Goal: Task Accomplishment & Management: Manage account settings

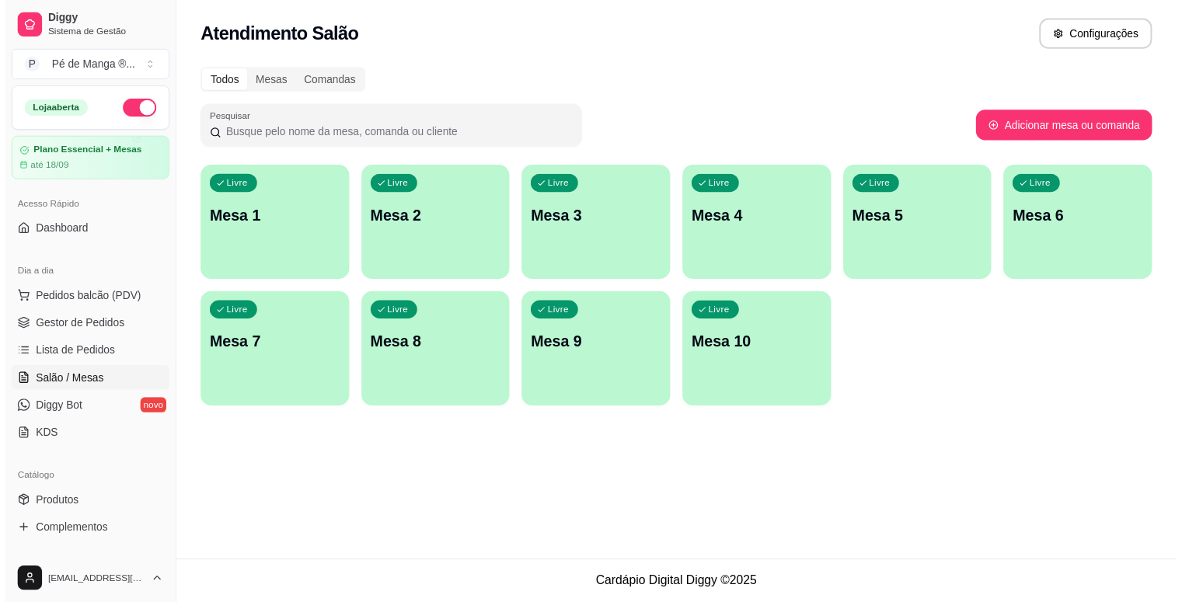
scroll to position [115, 0]
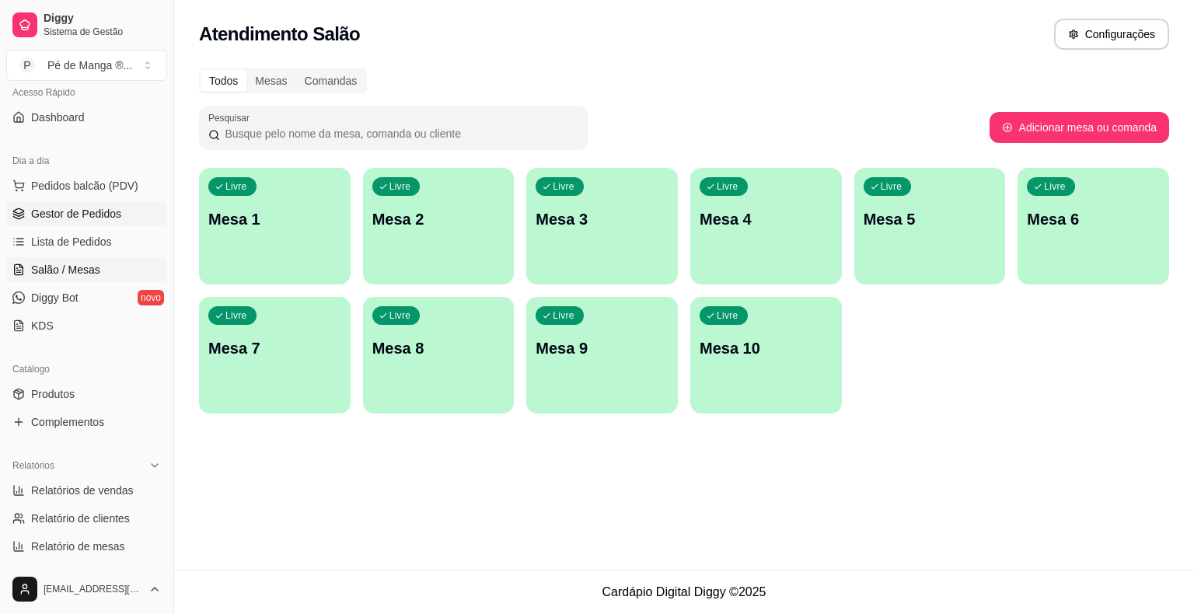
click at [112, 210] on span "Gestor de Pedidos" at bounding box center [76, 214] width 90 height 16
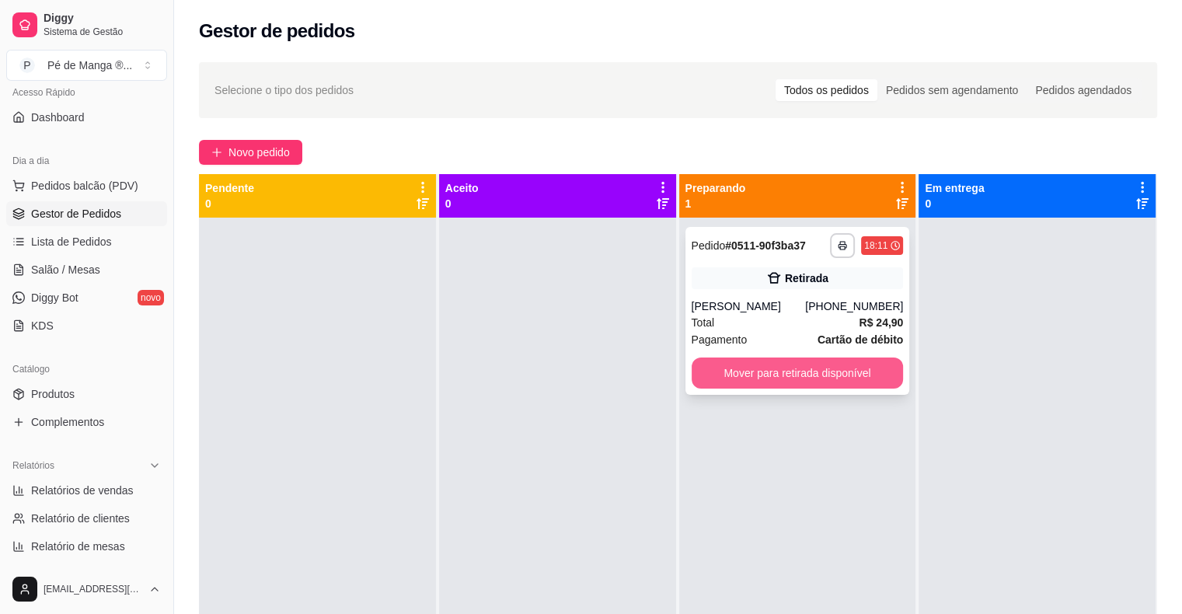
click at [853, 379] on button "Mover para retirada disponível" at bounding box center [798, 373] width 212 height 31
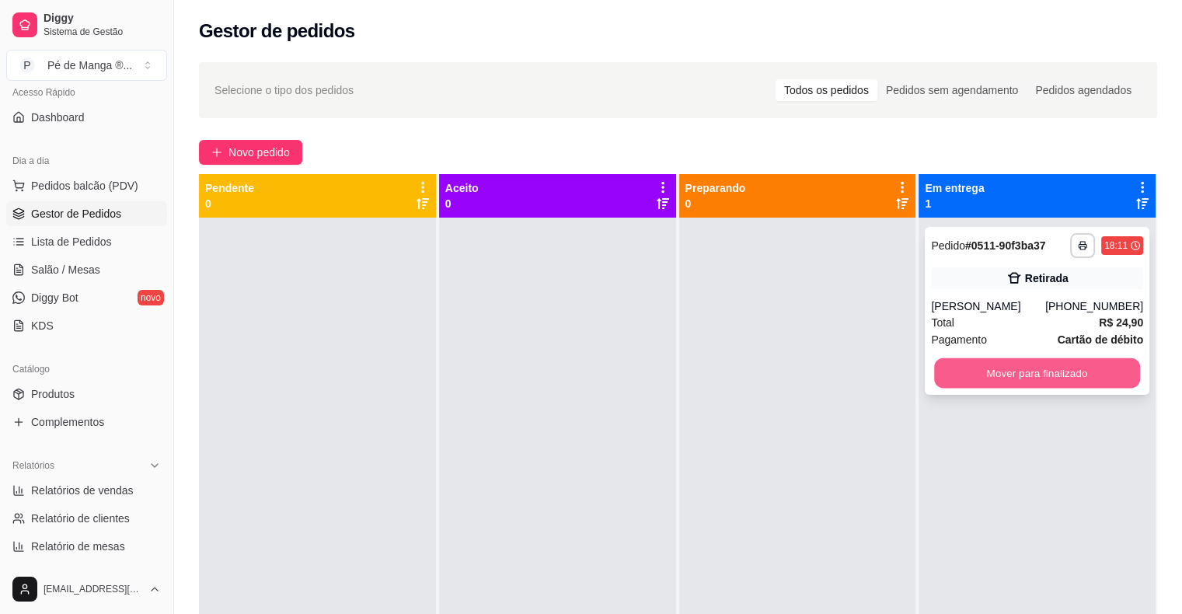
click at [1009, 368] on button "Mover para finalizado" at bounding box center [1037, 373] width 206 height 30
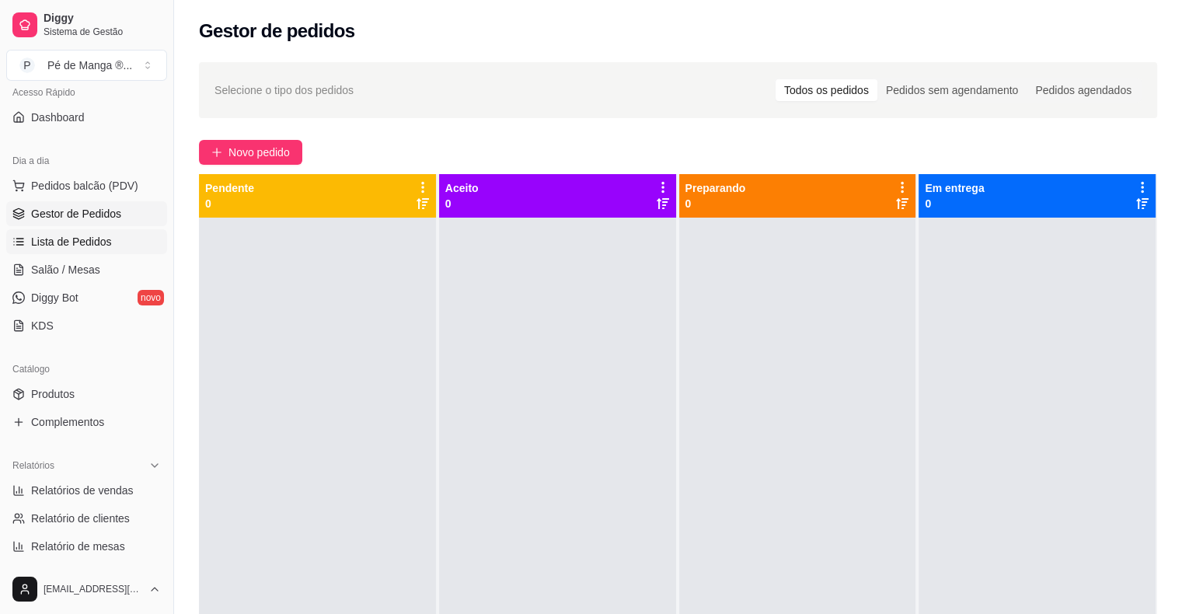
click at [118, 241] on link "Lista de Pedidos" at bounding box center [86, 241] width 161 height 25
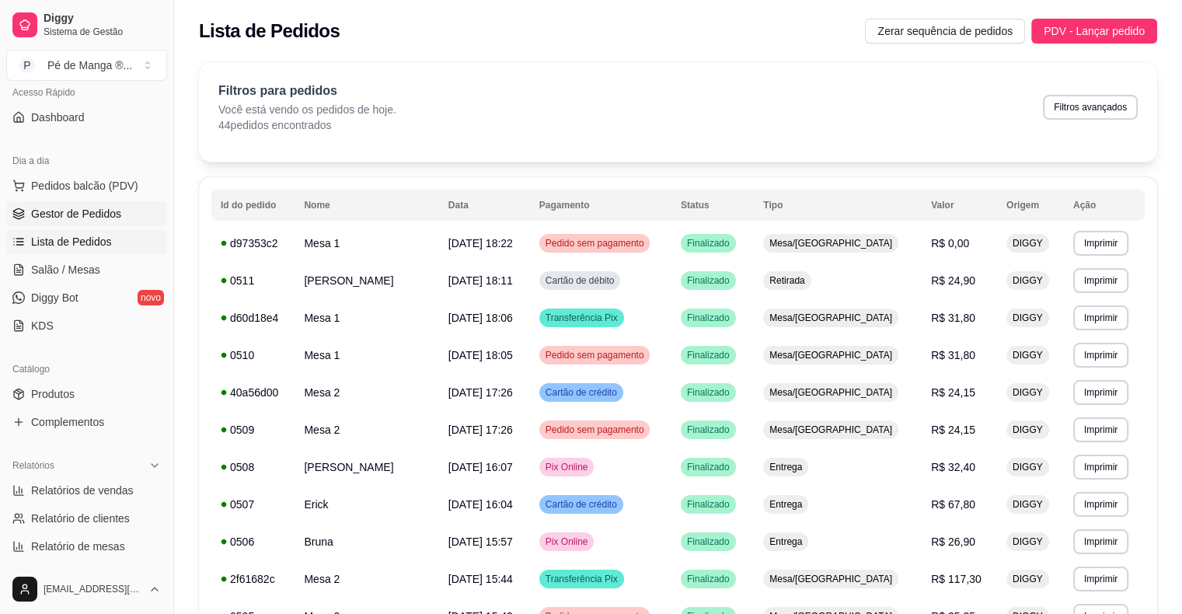
click at [143, 201] on link "Gestor de Pedidos" at bounding box center [86, 213] width 161 height 25
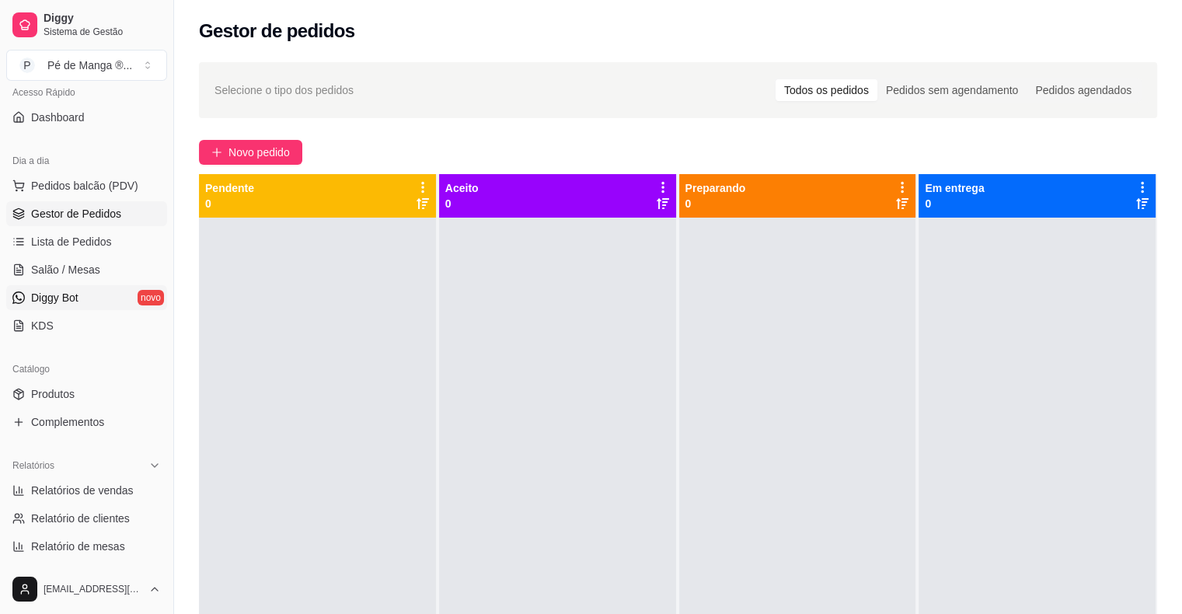
click at [98, 295] on link "Diggy Bot novo" at bounding box center [86, 297] width 161 height 25
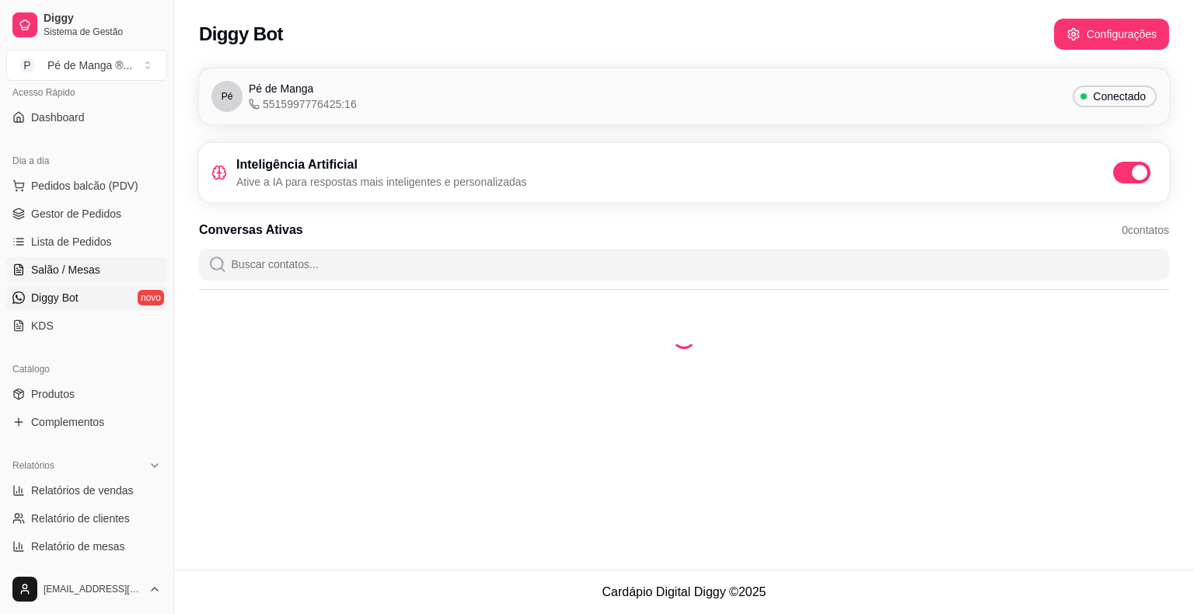
click at [109, 275] on link "Salão / Mesas" at bounding box center [86, 269] width 161 height 25
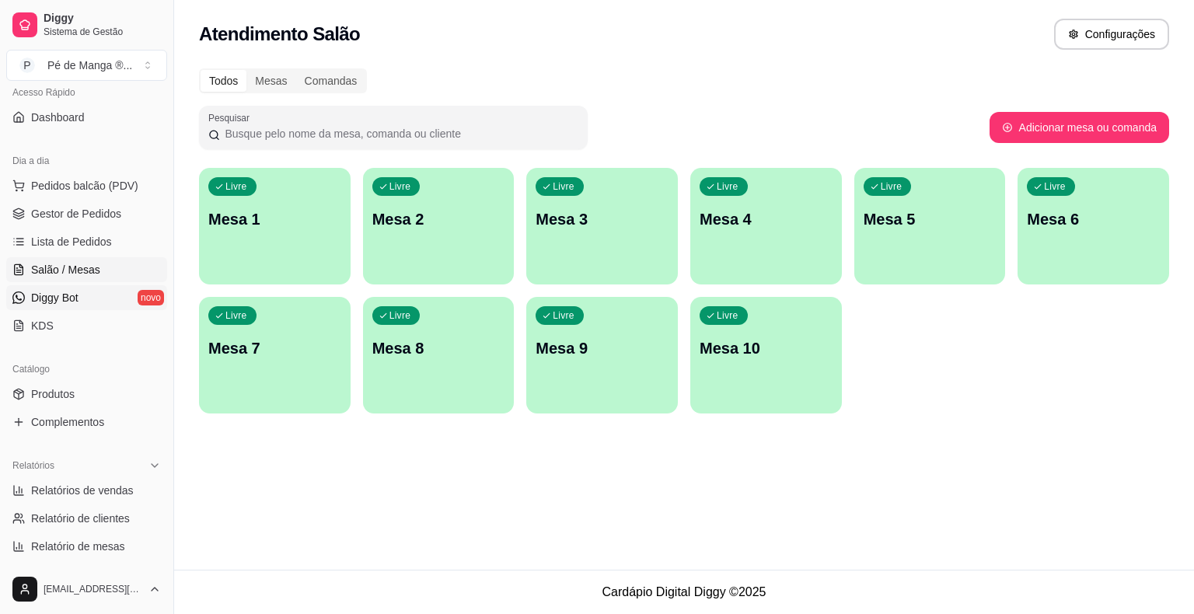
click at [114, 309] on link "Diggy Bot novo" at bounding box center [86, 297] width 161 height 25
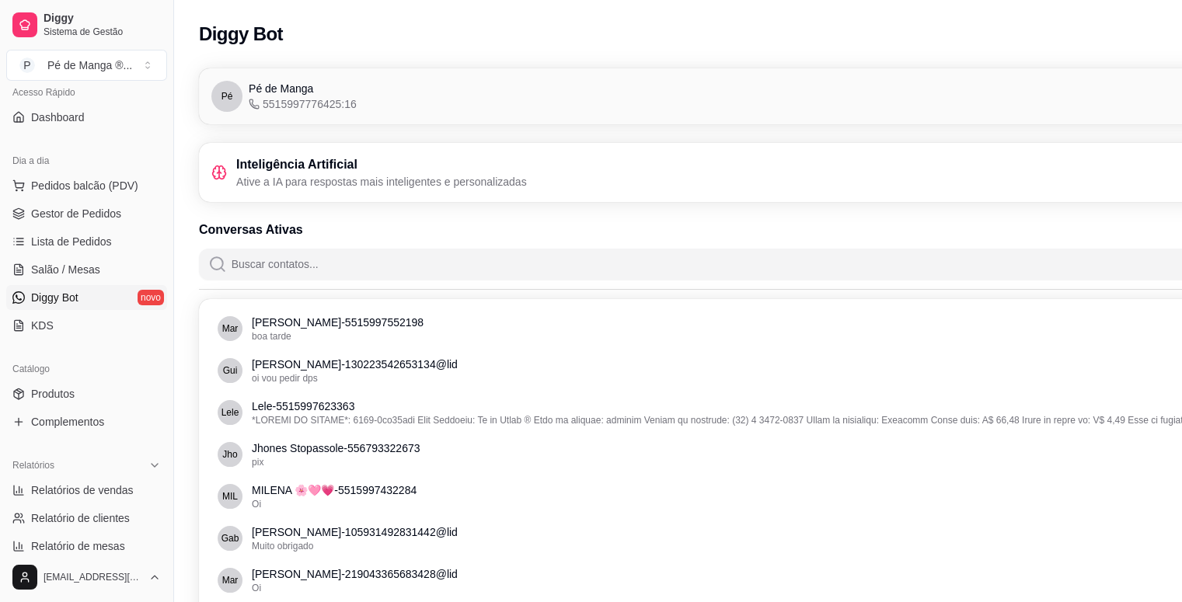
click at [114, 309] on link "Diggy Bot novo" at bounding box center [86, 297] width 161 height 25
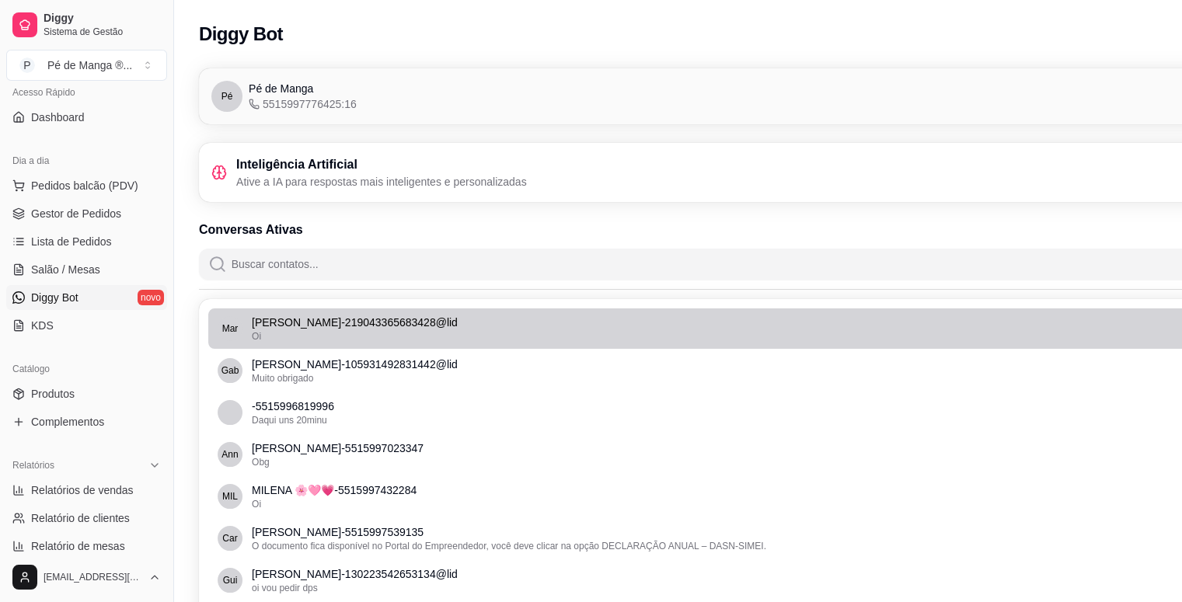
click at [542, 337] on div "Oi" at bounding box center [767, 336] width 1030 height 12
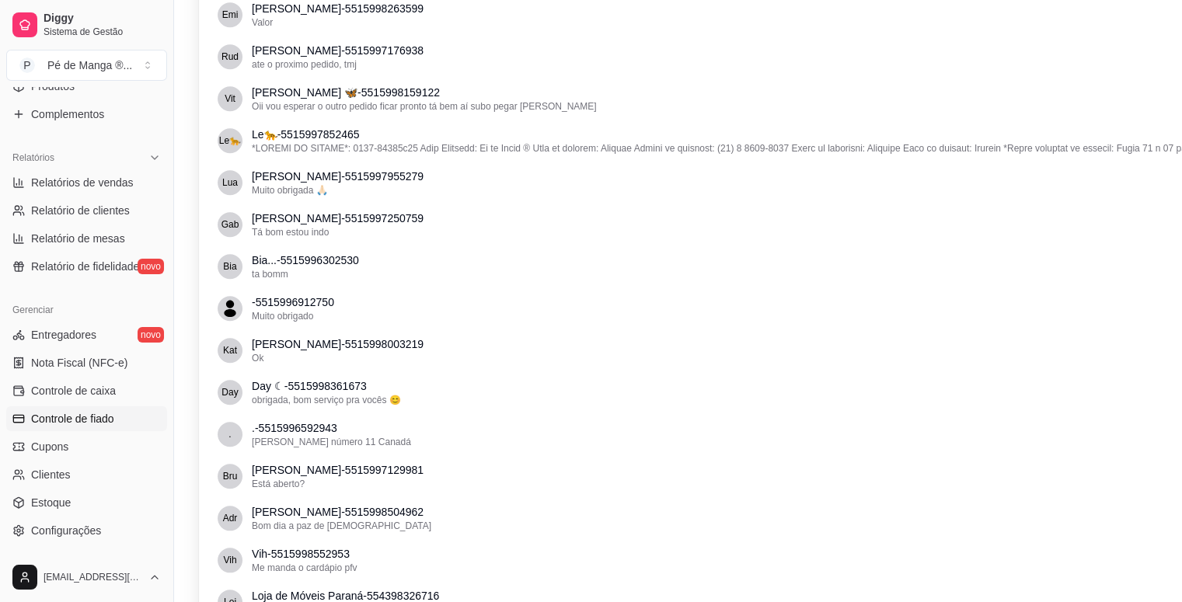
scroll to position [426, 0]
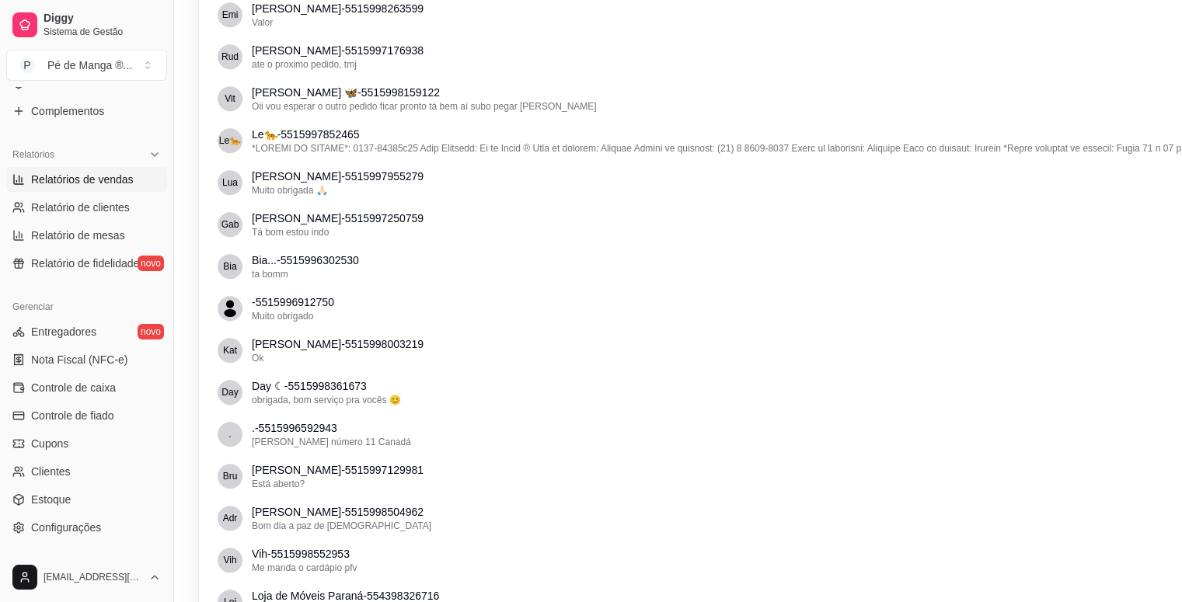
click at [106, 185] on span "Relatórios de vendas" at bounding box center [82, 180] width 103 height 16
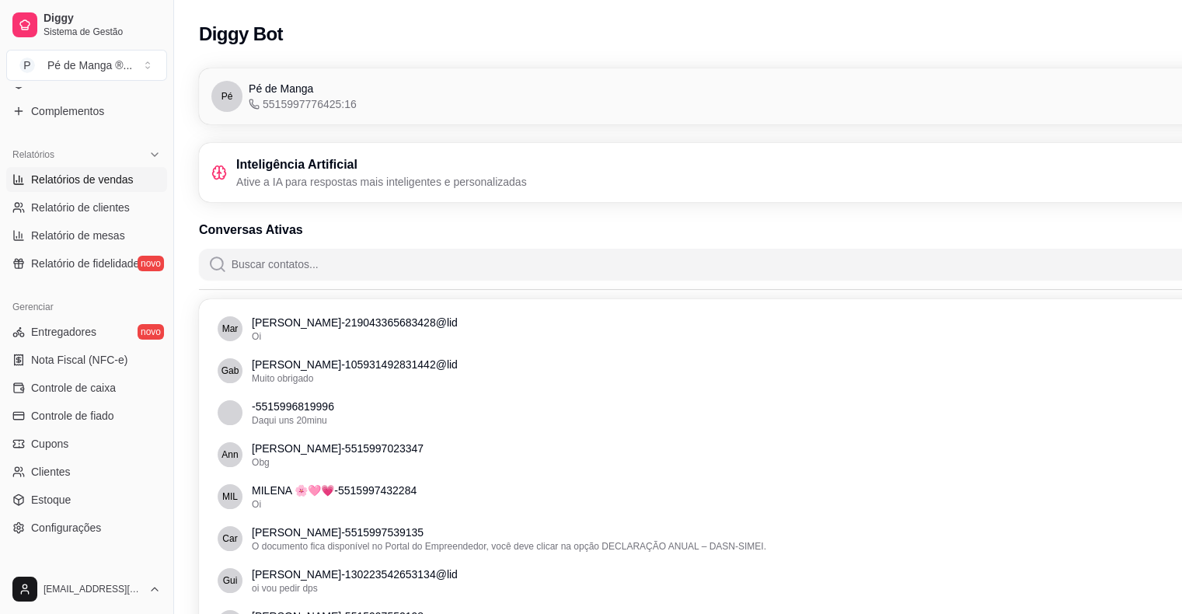
select select "ALL"
select select "0"
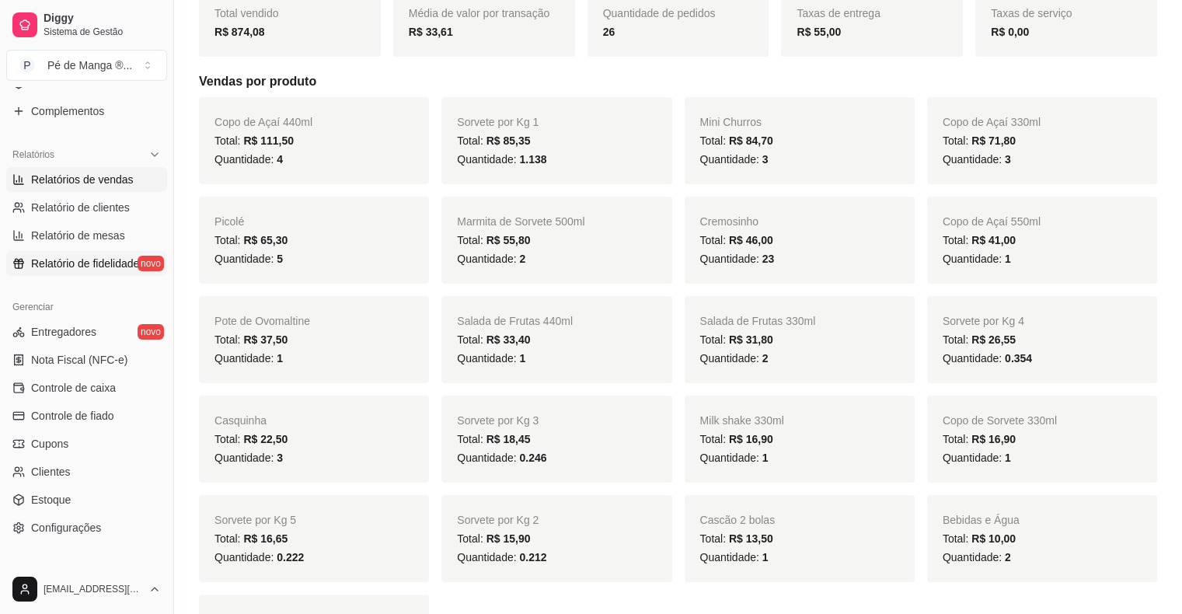
scroll to position [233, 0]
click at [77, 210] on span "Relatório de clientes" at bounding box center [80, 208] width 99 height 16
select select "30"
select select "HIGHEST_TOTAL_SPENT_WITH_ORDERS"
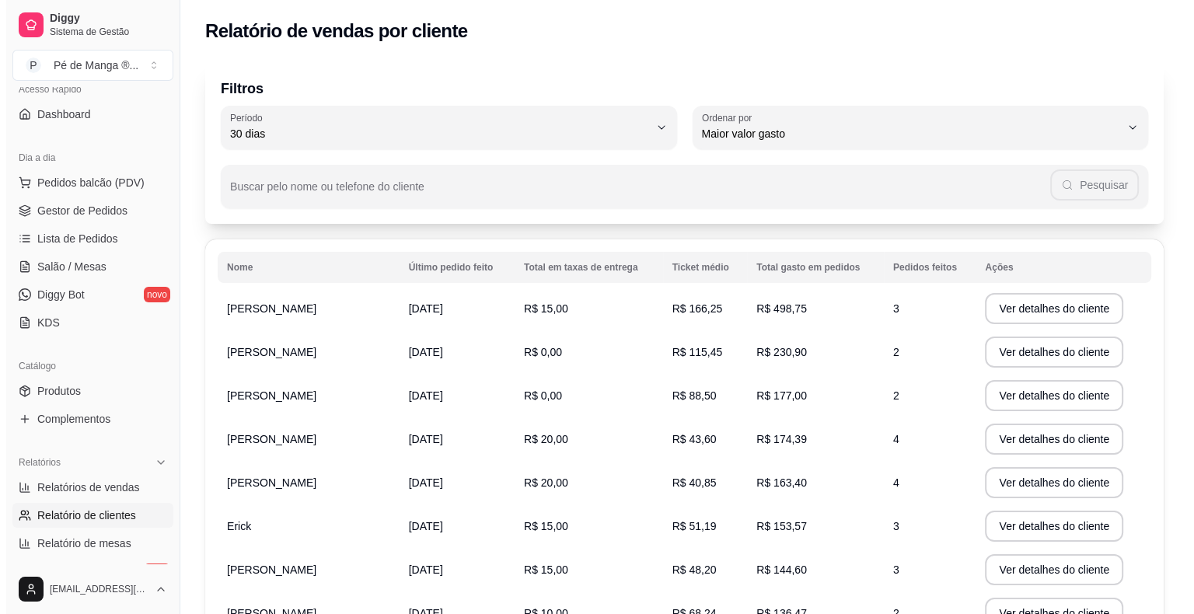
scroll to position [115, 0]
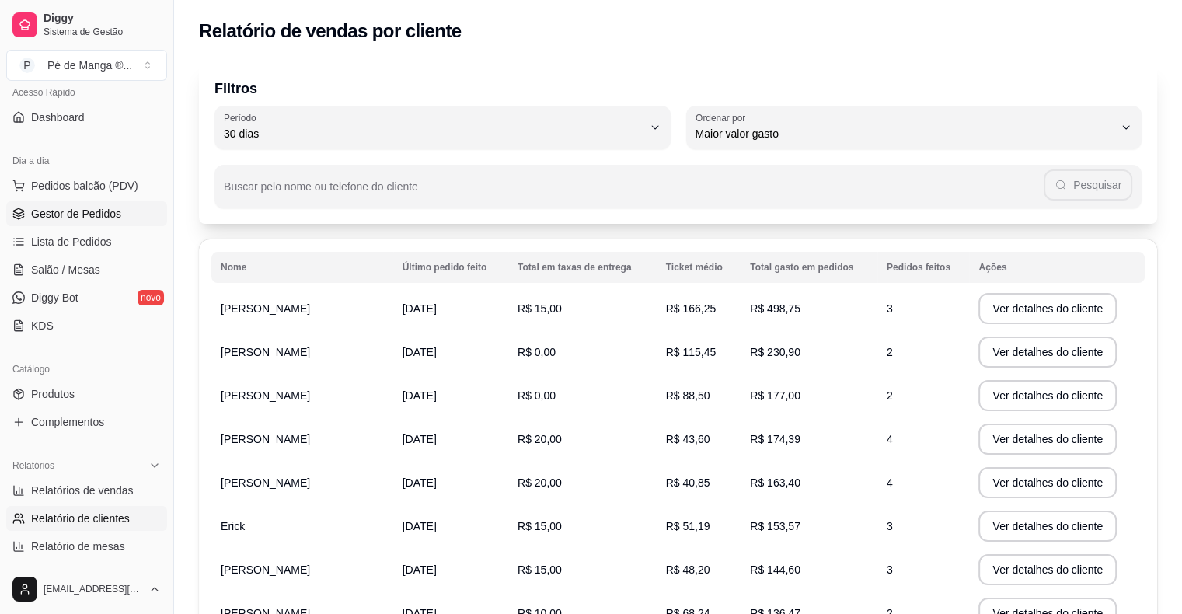
click at [98, 202] on link "Gestor de Pedidos" at bounding box center [86, 213] width 161 height 25
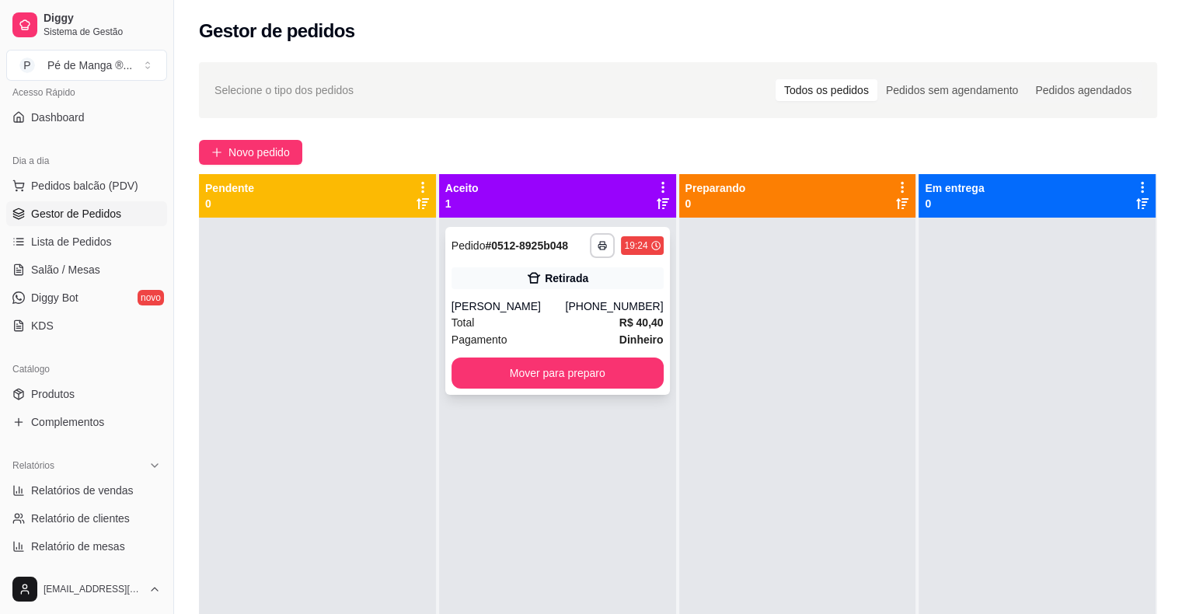
click at [535, 329] on div "Total R$ 40,40" at bounding box center [558, 322] width 212 height 17
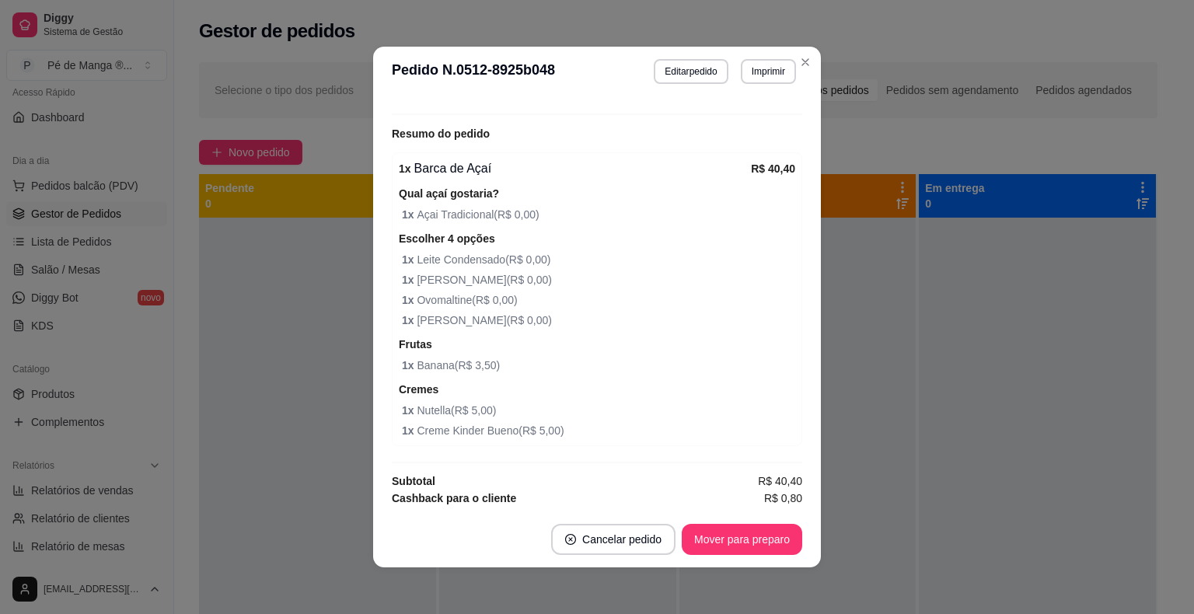
scroll to position [356, 0]
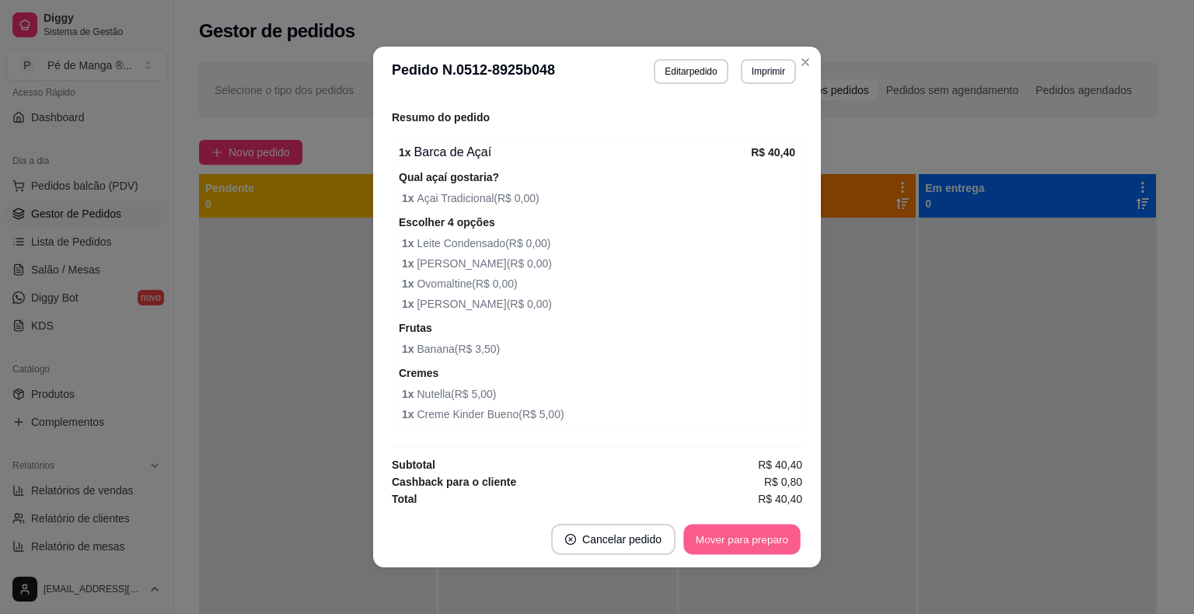
click at [704, 545] on button "Mover para preparo" at bounding box center [741, 540] width 117 height 30
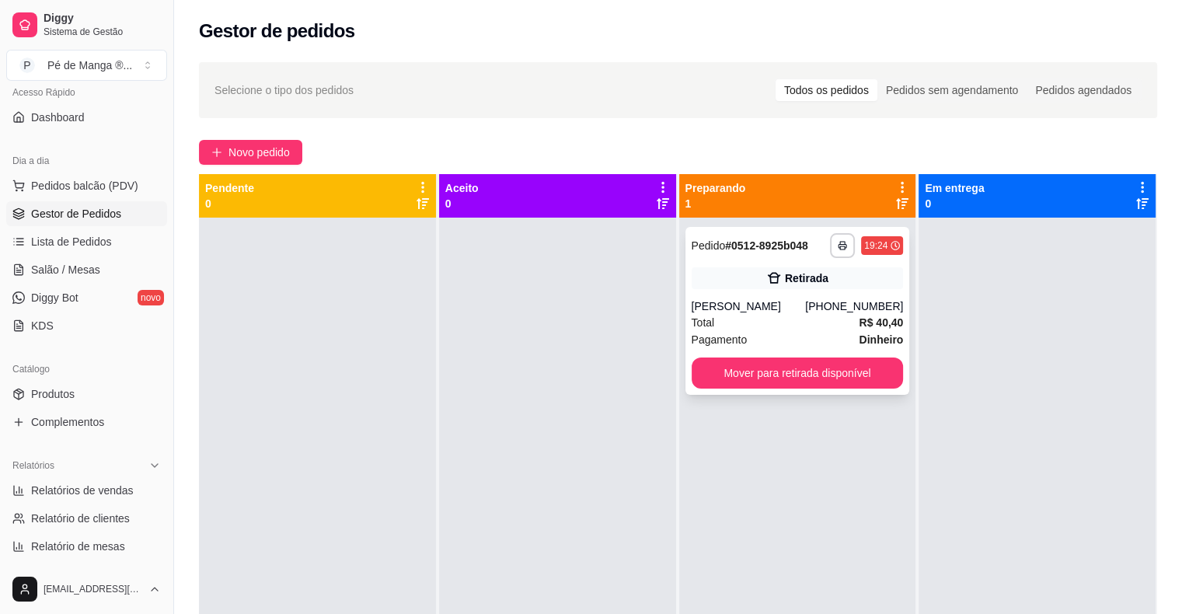
click at [759, 321] on div "Total R$ 40,40" at bounding box center [798, 322] width 212 height 17
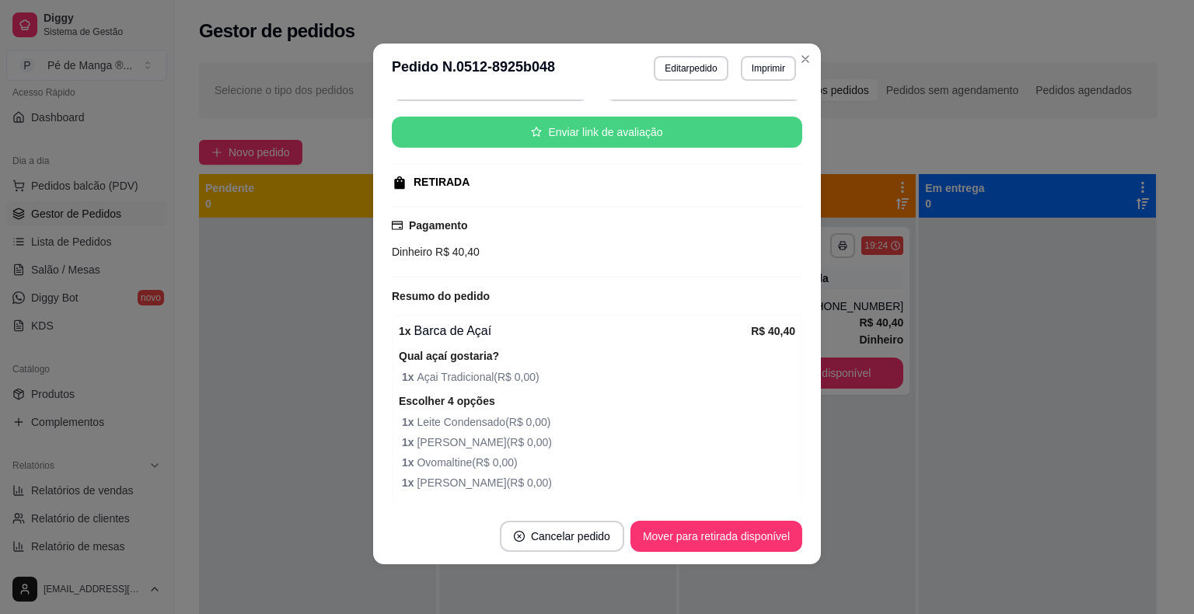
scroll to position [0, 0]
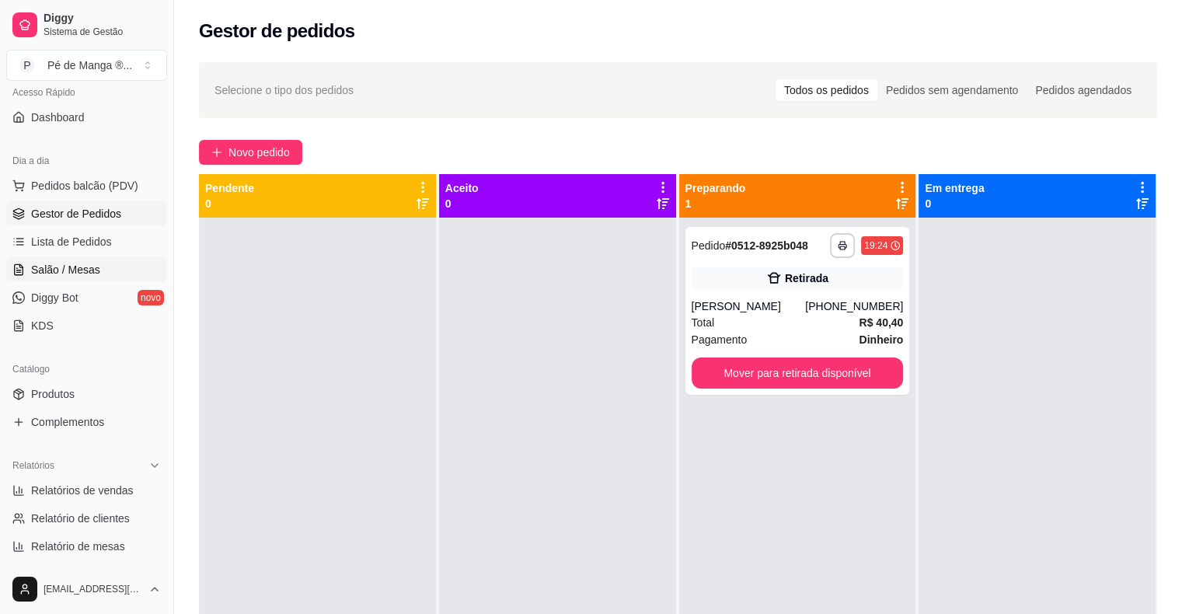
click at [84, 274] on span "Salão / Mesas" at bounding box center [65, 270] width 69 height 16
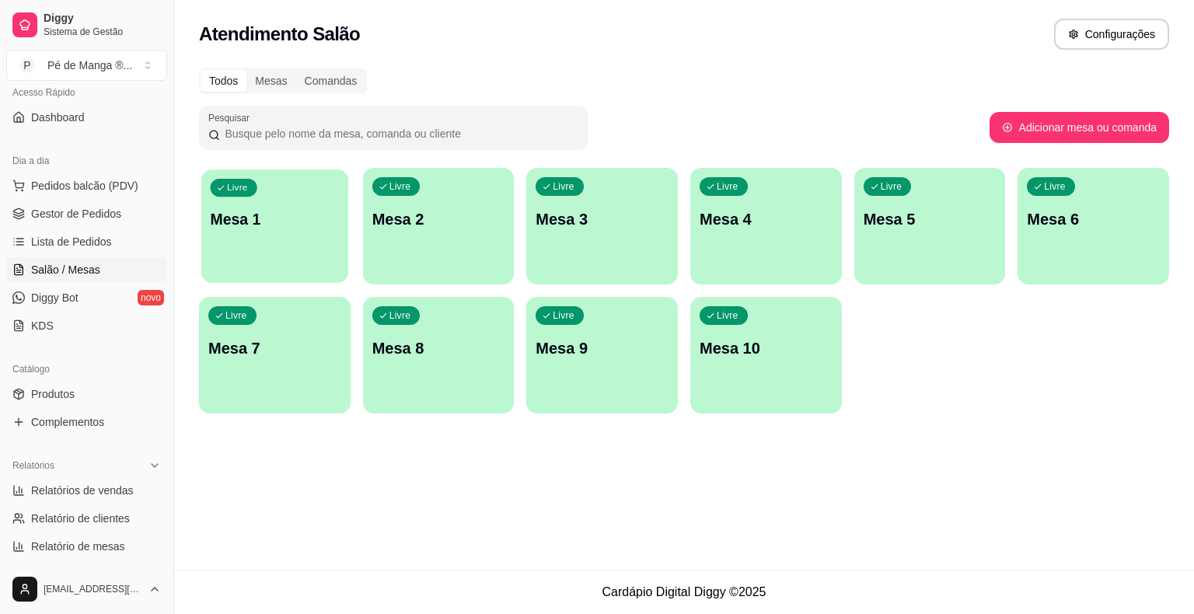
click at [290, 229] on div "Livre Mesa 1" at bounding box center [274, 216] width 147 height 95
click at [290, 228] on body "Diggy Sistema de Gestão P Pé de Manga ® ... Loja aberta Plano Essencial + Mesas…" at bounding box center [597, 307] width 1194 height 614
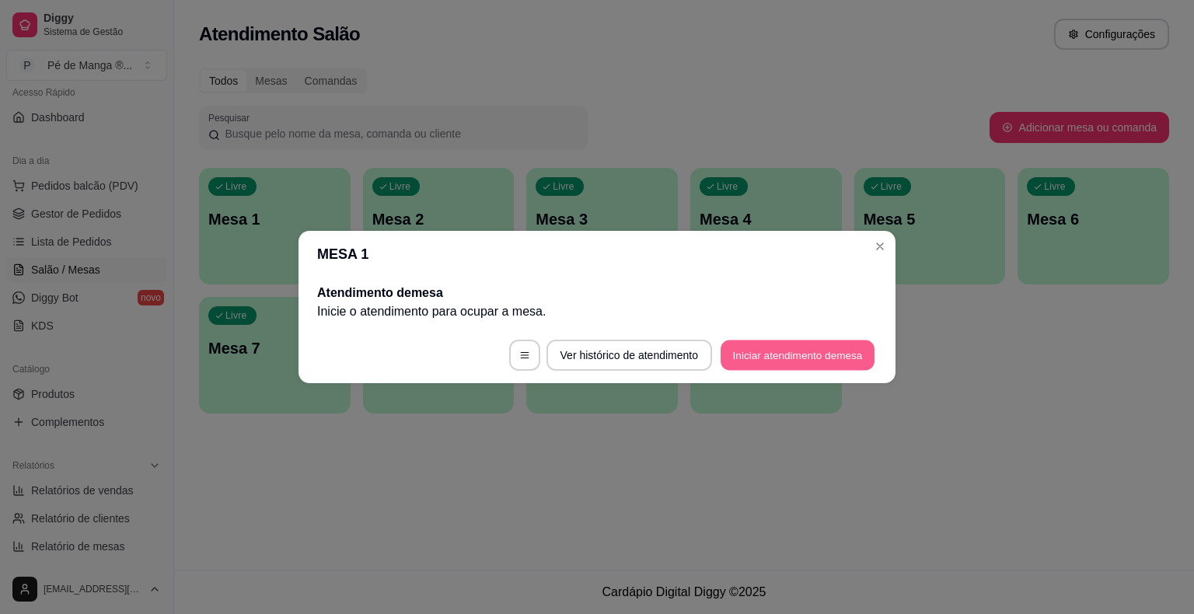
click at [792, 349] on button "Iniciar atendimento de mesa" at bounding box center [797, 355] width 154 height 30
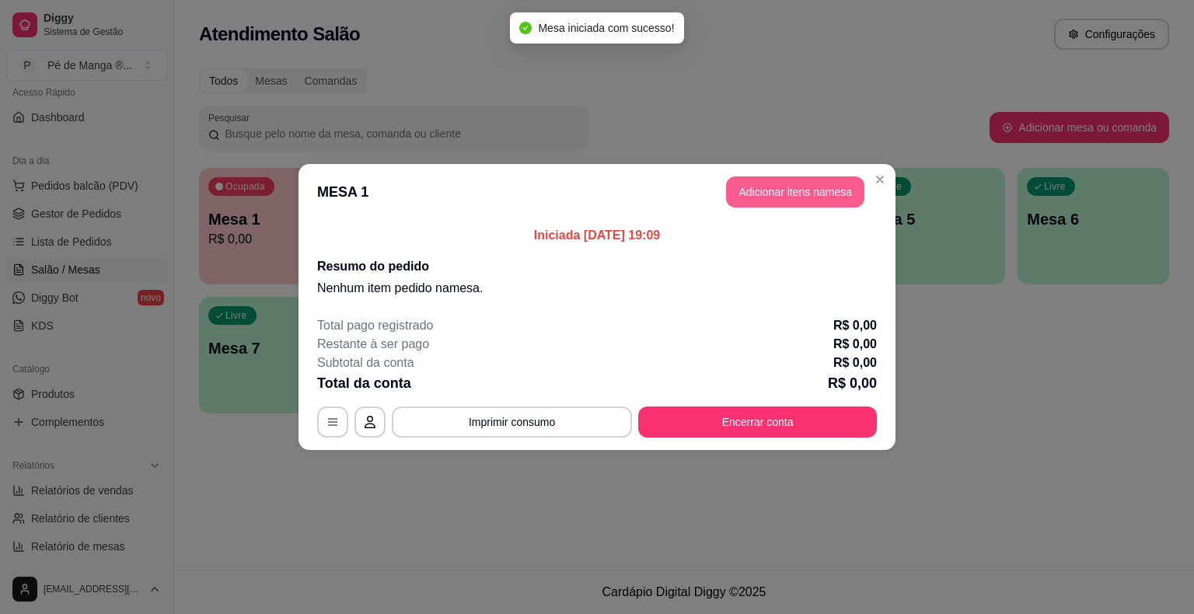
click at [825, 201] on button "Adicionar itens na mesa" at bounding box center [795, 191] width 138 height 31
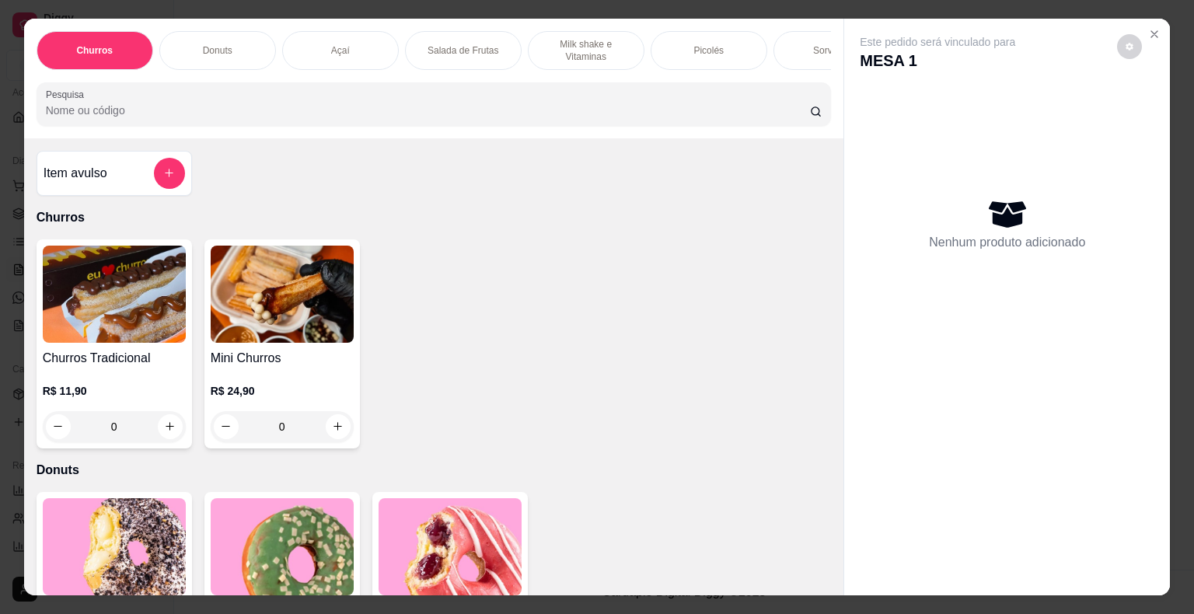
click at [803, 43] on div "Sorvetes" at bounding box center [831, 50] width 117 height 39
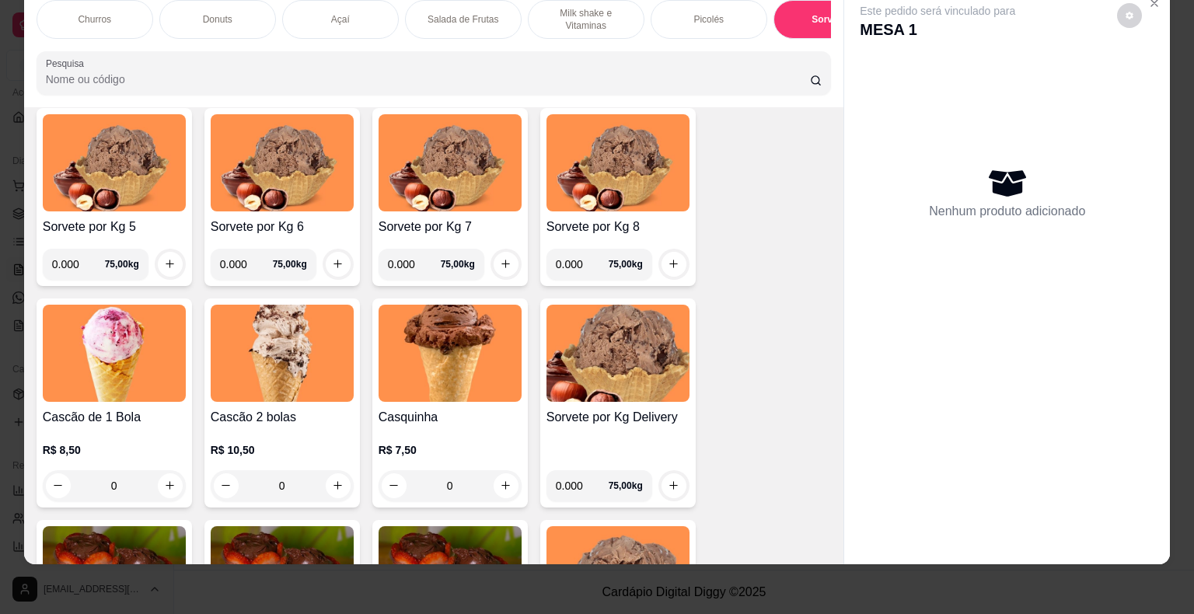
scroll to position [2279, 0]
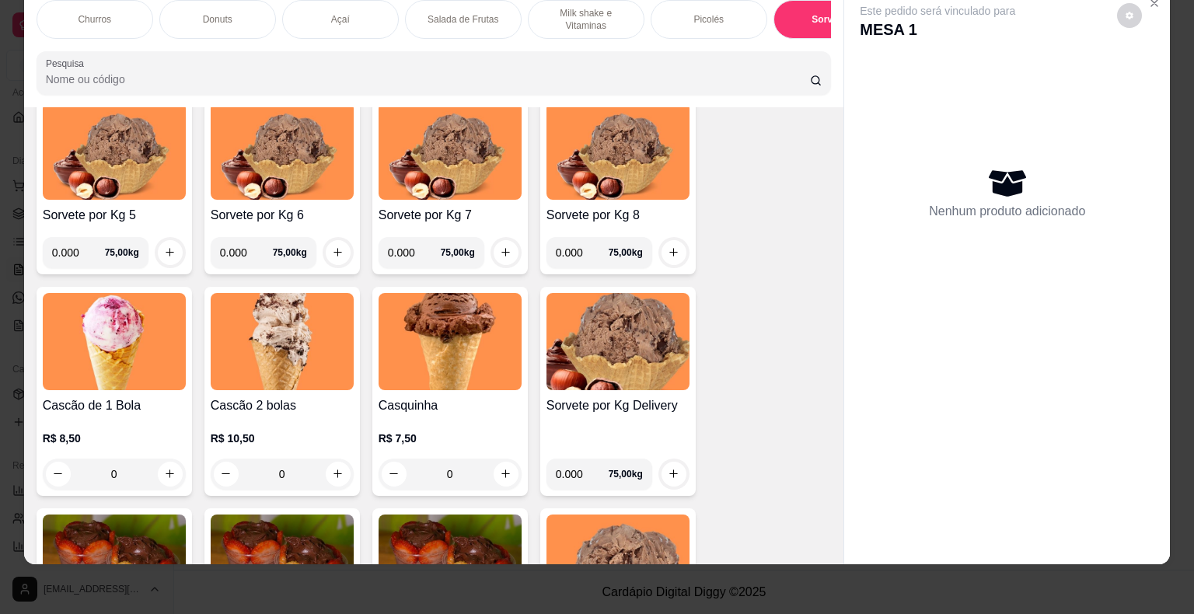
click at [129, 412] on h4 "Cascão de 1 Bola" at bounding box center [114, 405] width 143 height 19
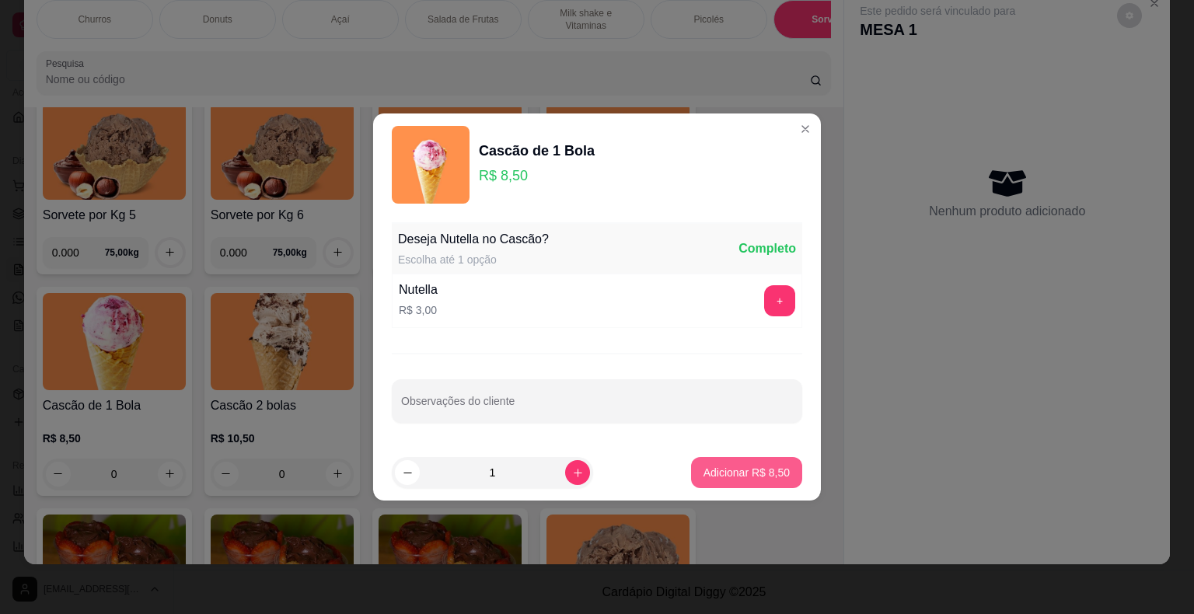
click at [737, 470] on p "Adicionar R$ 8,50" at bounding box center [746, 473] width 86 height 16
type input "1"
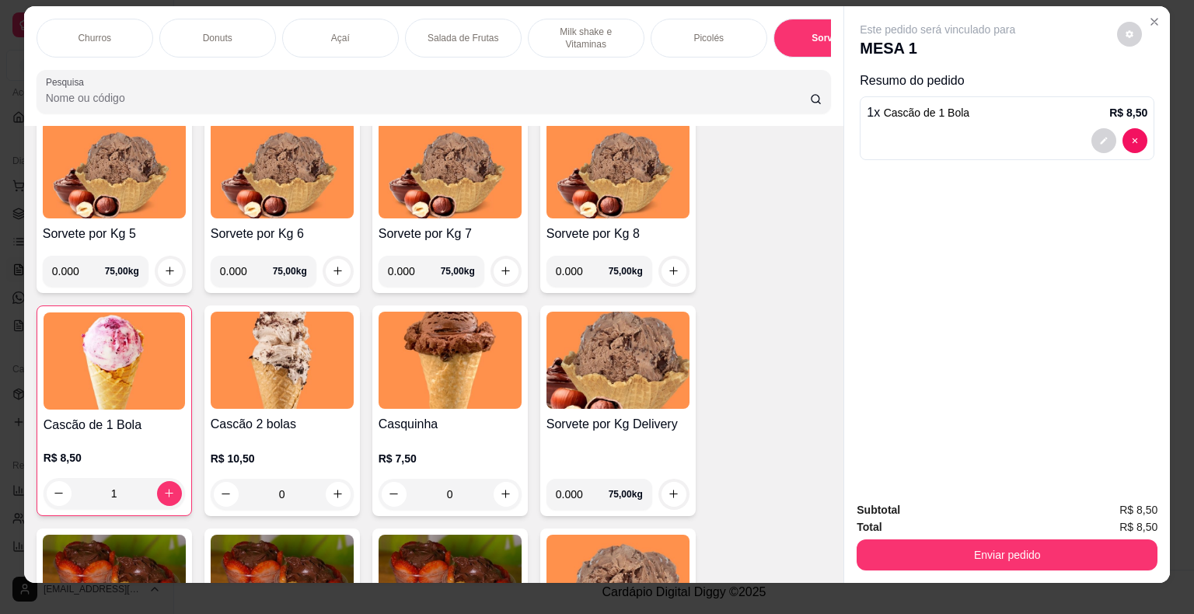
scroll to position [0, 0]
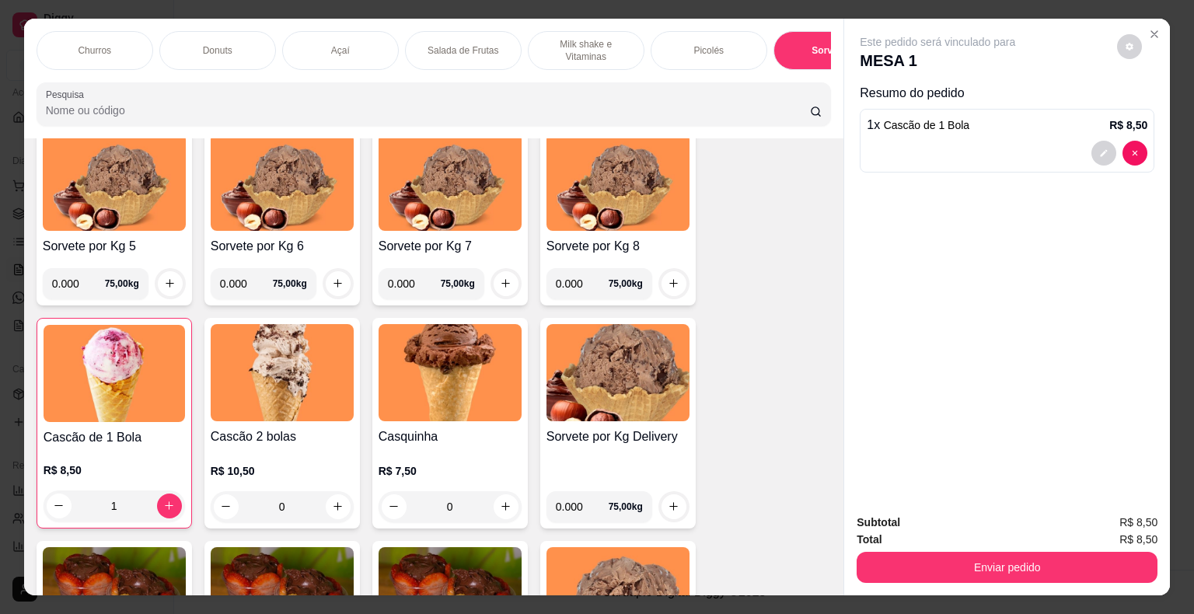
click at [696, 44] on p "Picolés" at bounding box center [708, 50] width 30 height 12
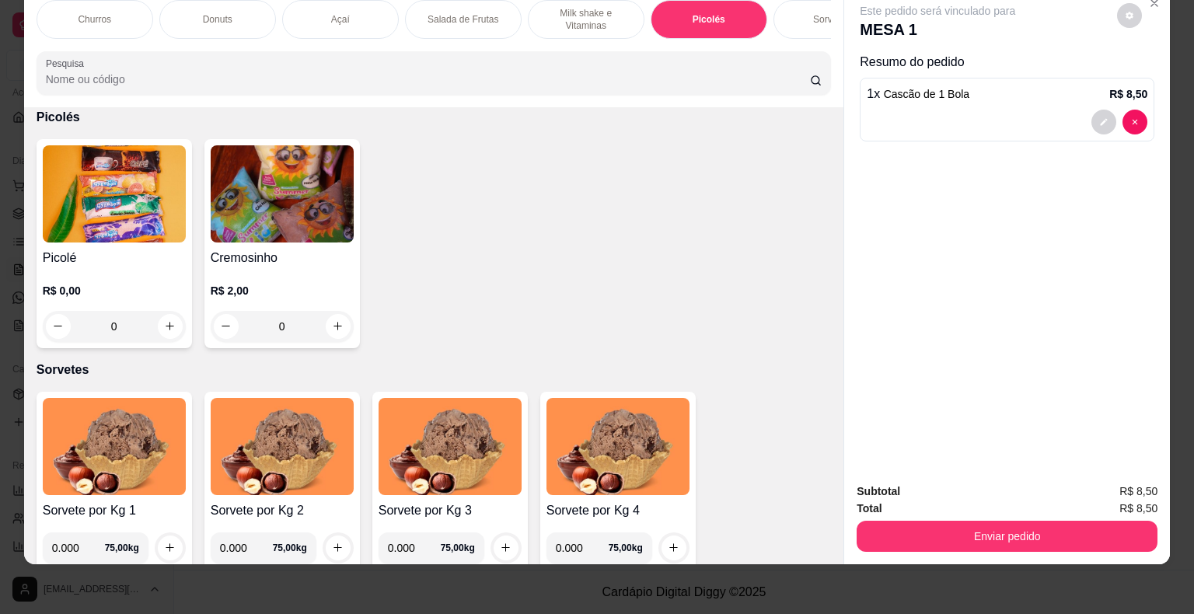
click at [125, 301] on div "R$ 0,00 0" at bounding box center [114, 312] width 143 height 59
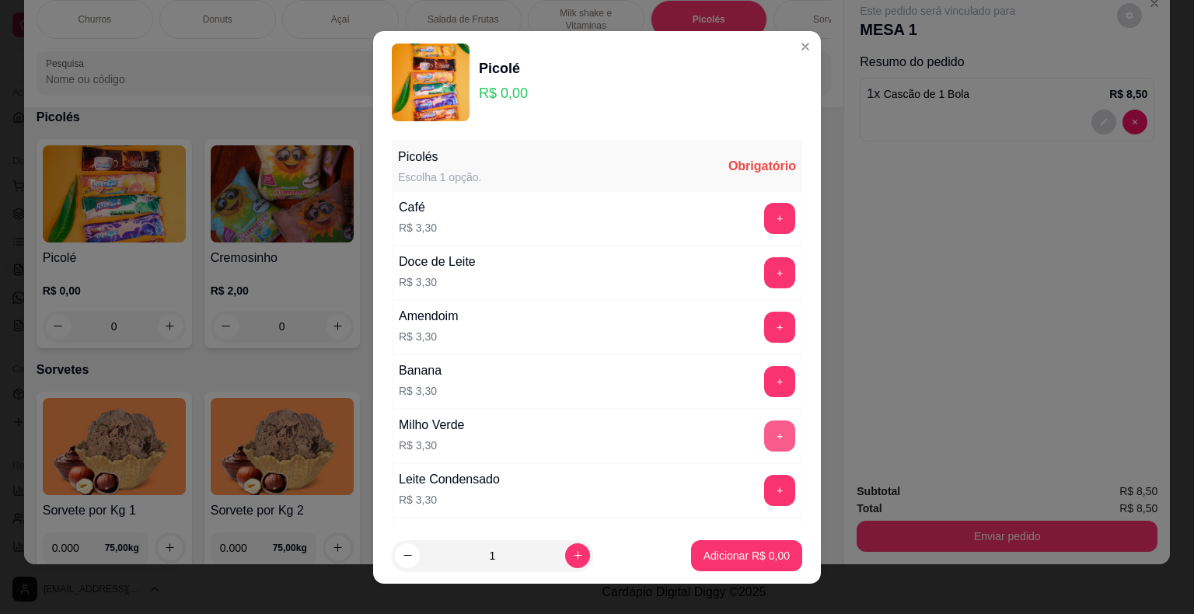
click at [764, 436] on button "+" at bounding box center [779, 435] width 31 height 31
click at [717, 560] on p "Adicionar R$ 3,30" at bounding box center [746, 555] width 84 height 15
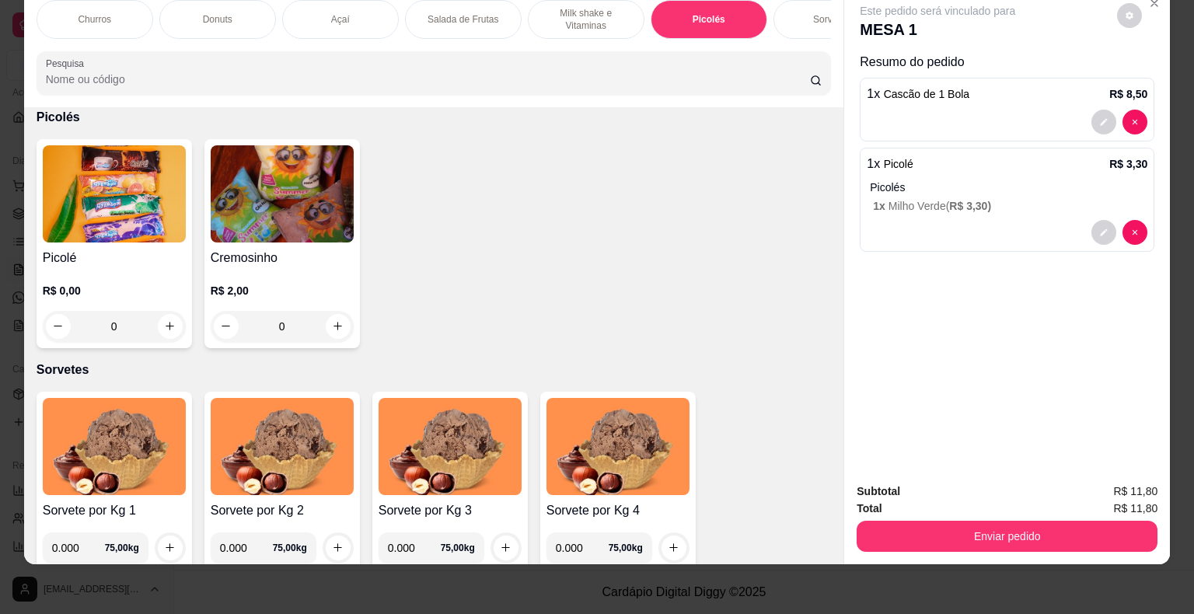
click at [118, 284] on p "R$ 0,00" at bounding box center [114, 291] width 143 height 16
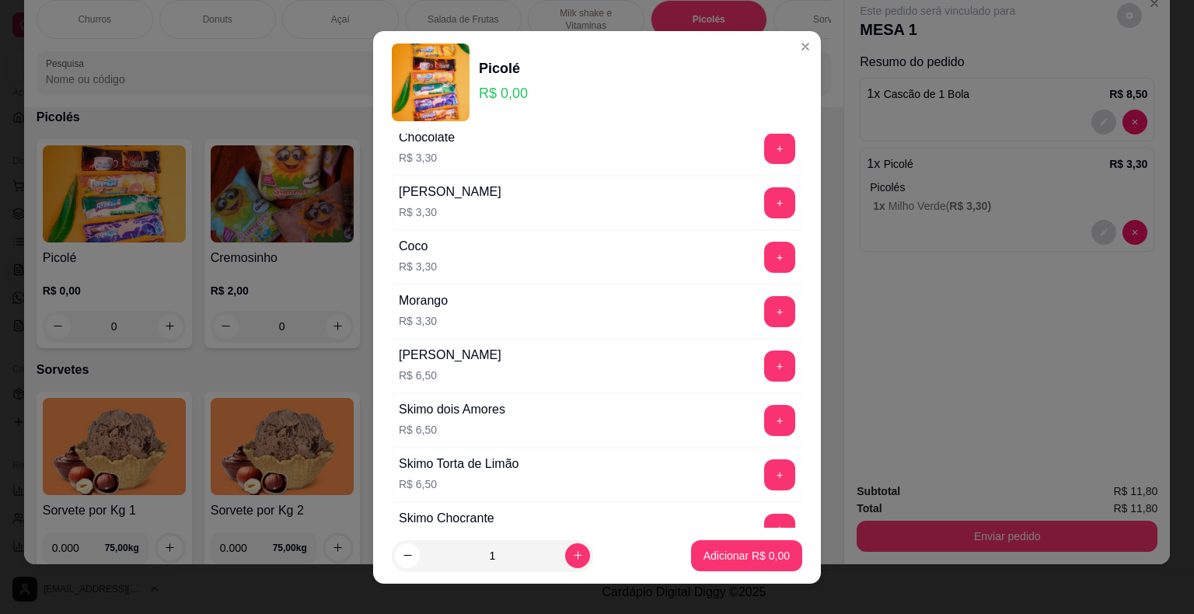
scroll to position [1131, 0]
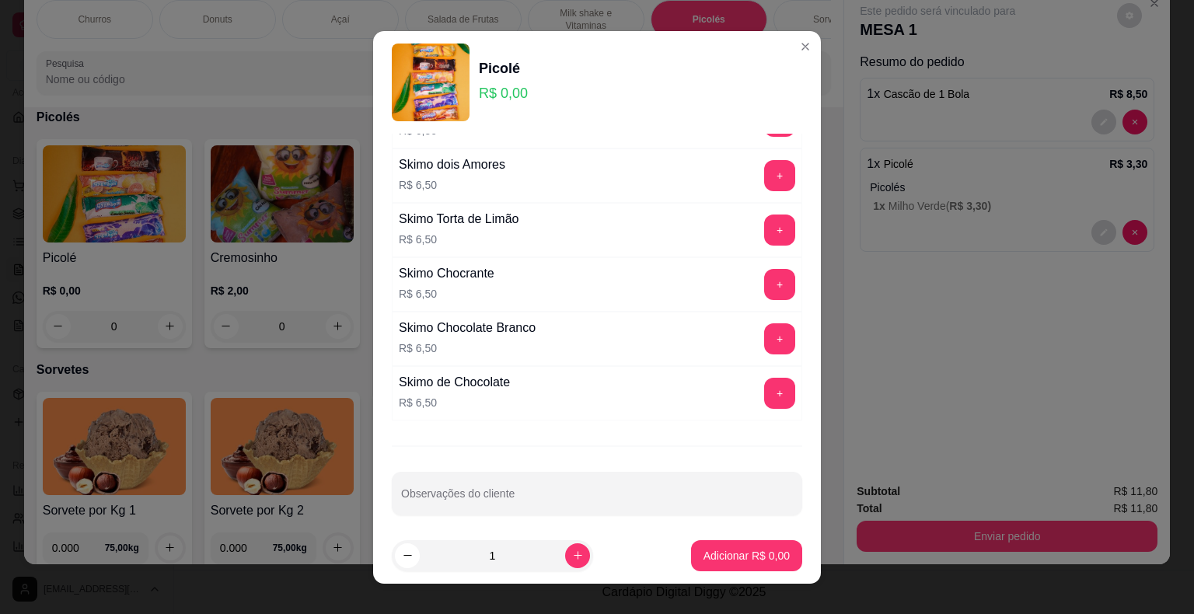
click at [764, 396] on button "+" at bounding box center [779, 393] width 31 height 31
click at [741, 541] on button "Adicionar R$ 6,50" at bounding box center [746, 555] width 108 height 30
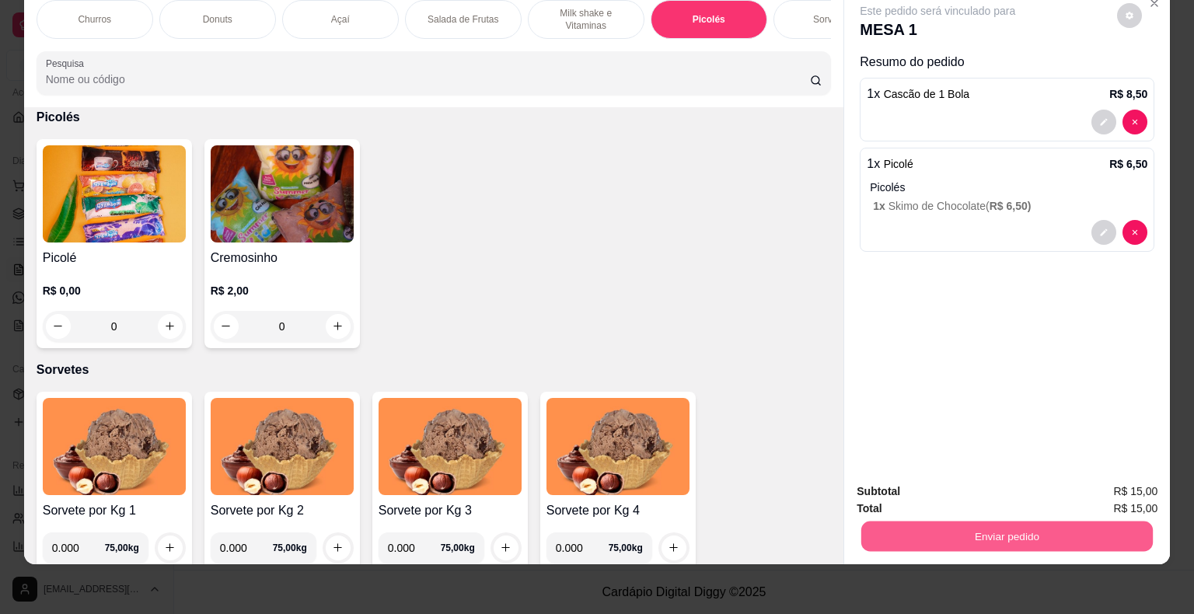
click at [1037, 528] on button "Enviar pedido" at bounding box center [1006, 536] width 291 height 30
click at [966, 488] on button "Não registrar e enviar pedido" at bounding box center [955, 487] width 162 height 30
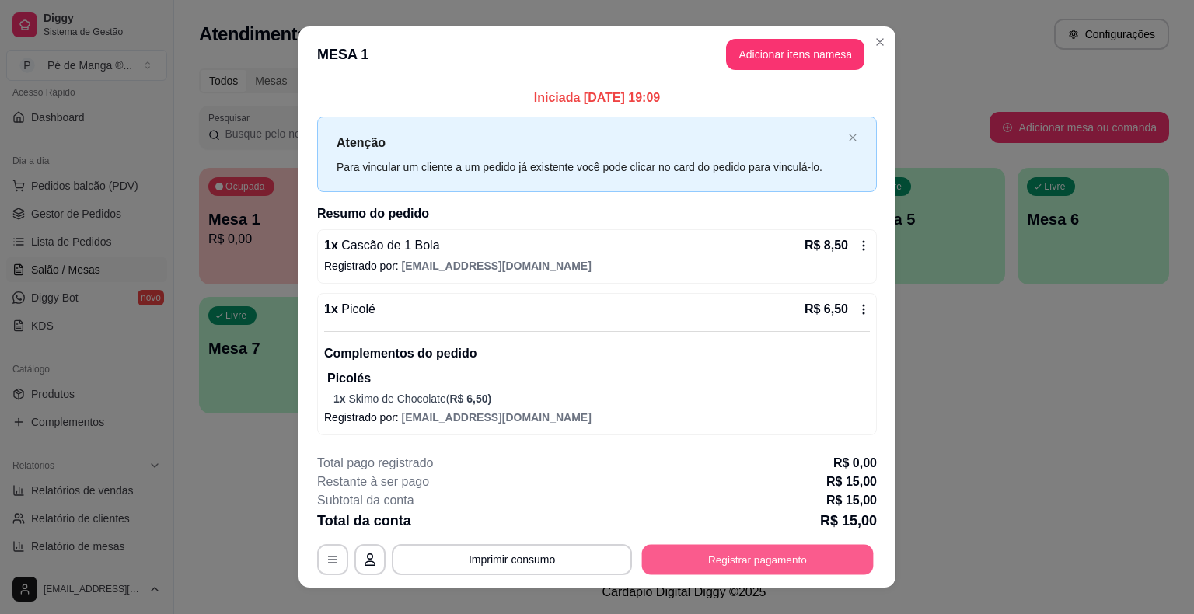
click at [713, 567] on button "Registrar pagamento" at bounding box center [758, 560] width 232 height 30
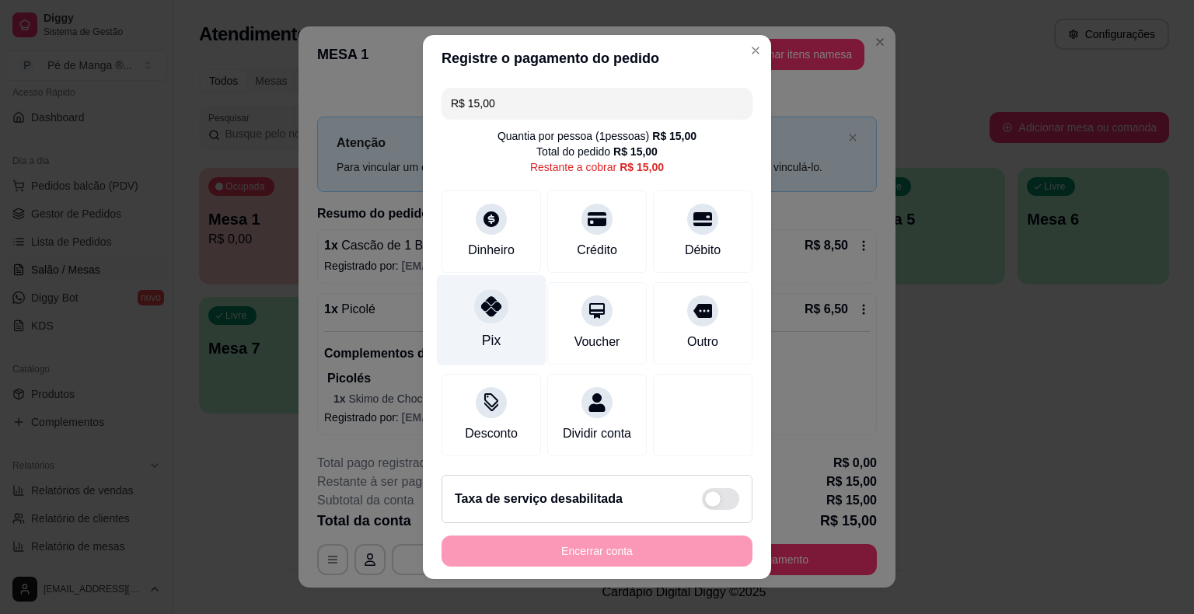
click at [482, 341] on div "Pix" at bounding box center [491, 340] width 19 height 20
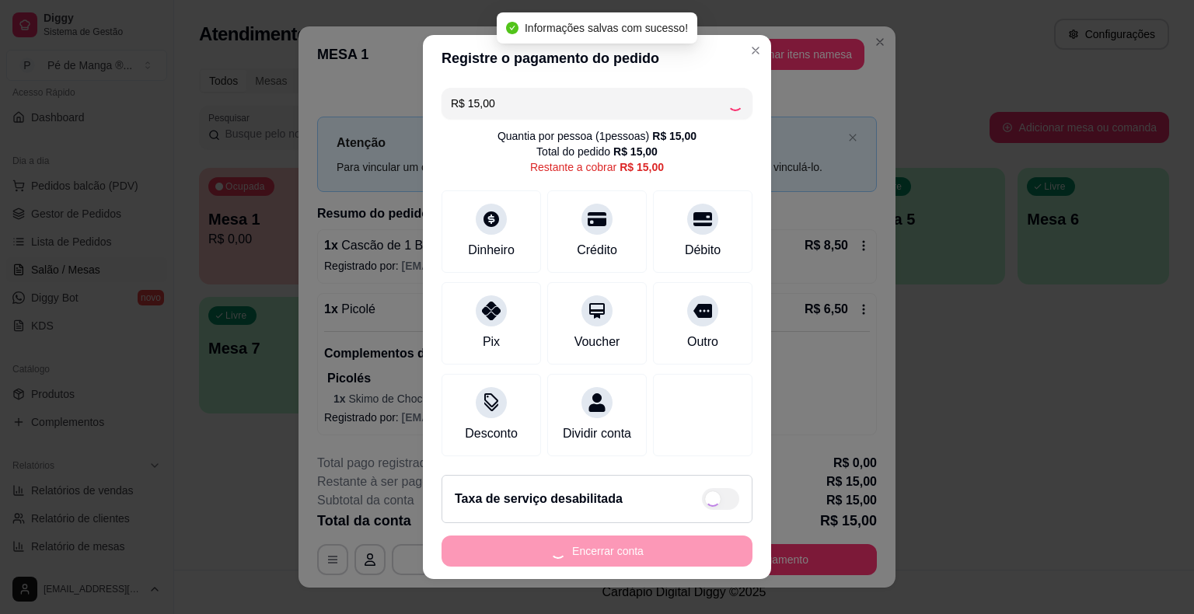
type input "R$ 0,00"
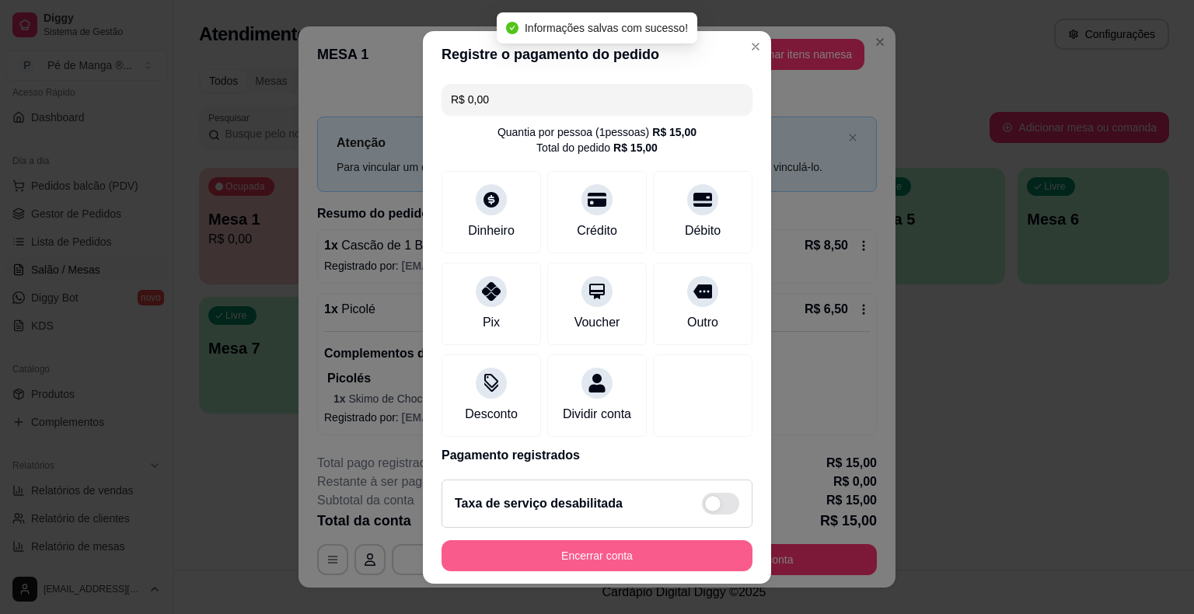
click at [671, 555] on button "Encerrar conta" at bounding box center [596, 555] width 311 height 31
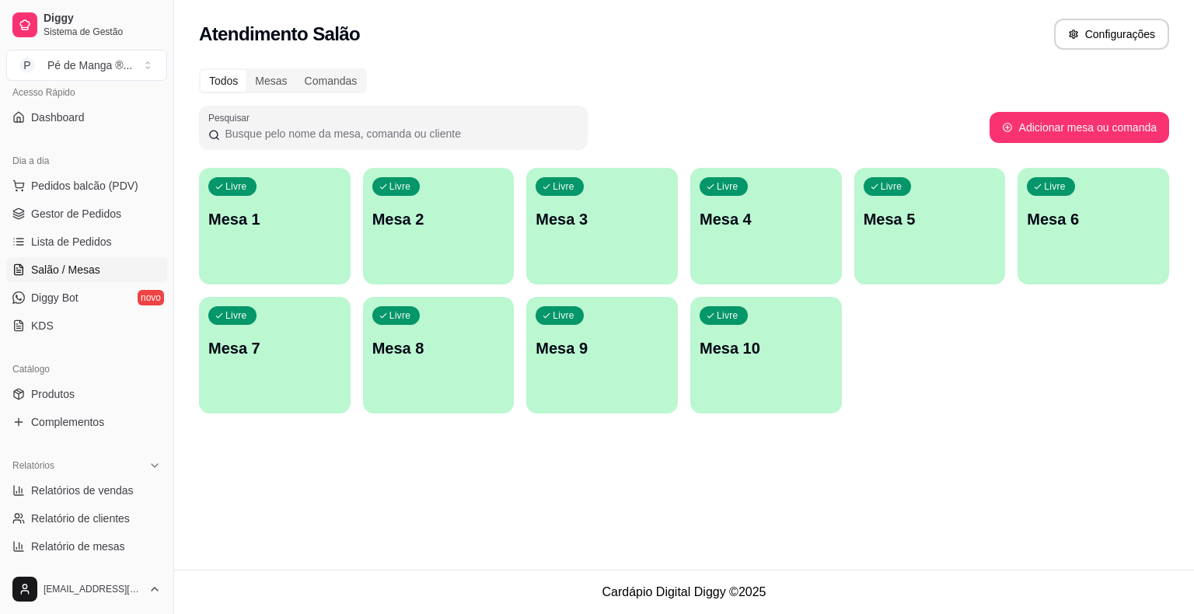
click at [296, 222] on p "Mesa 1" at bounding box center [274, 219] width 133 height 22
click at [296, 222] on body "Diggy Sistema de Gestão P Pé de Manga ® ... Loja aberta Plano Essencial + Mesas…" at bounding box center [597, 307] width 1194 height 614
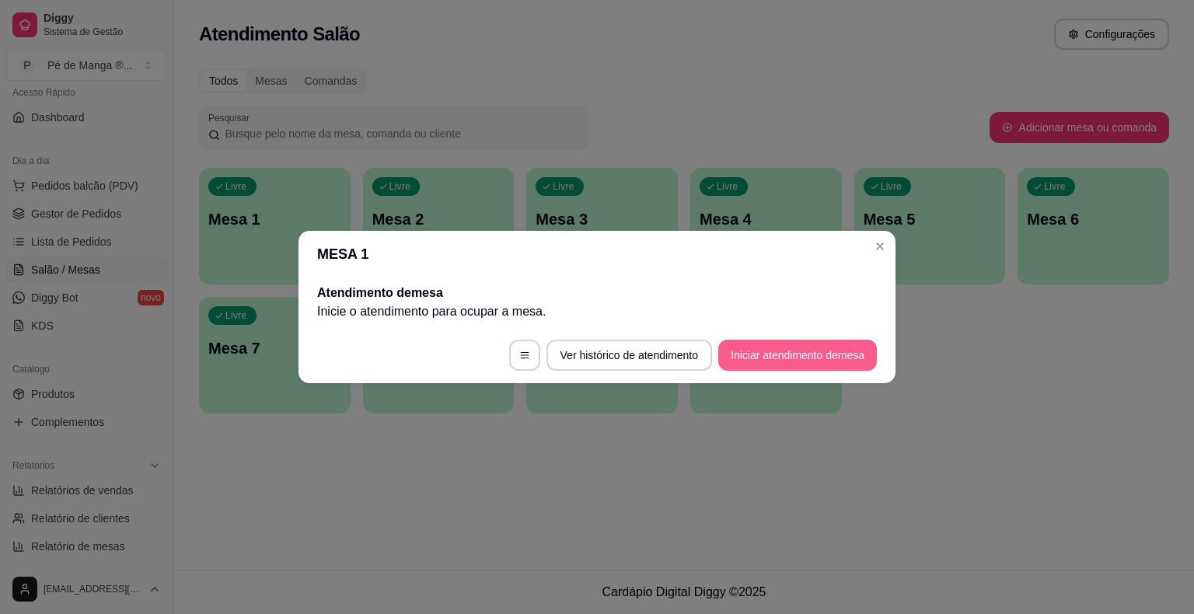
click at [832, 362] on button "Iniciar atendimento de mesa" at bounding box center [797, 355] width 159 height 31
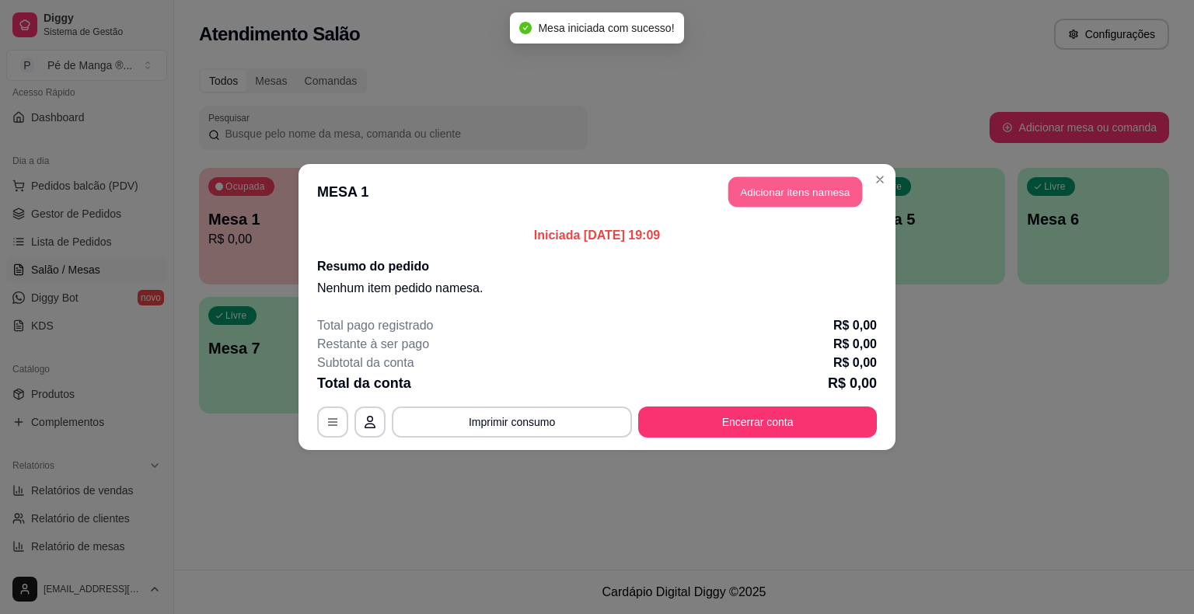
click at [807, 194] on button "Adicionar itens na mesa" at bounding box center [795, 192] width 134 height 30
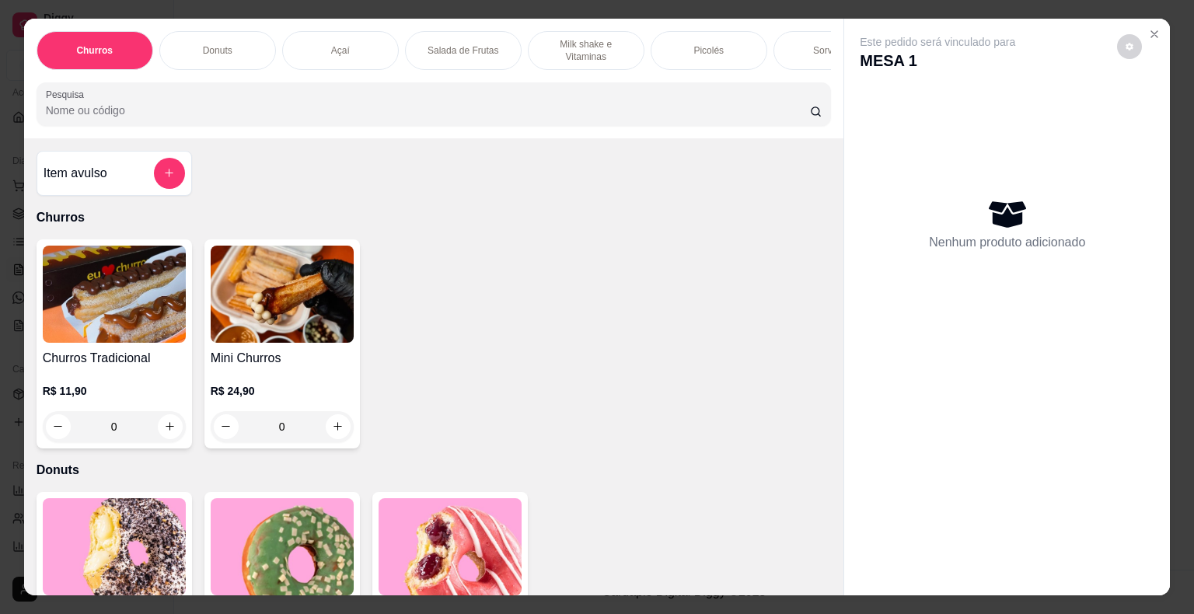
click at [726, 51] on div "Picolés" at bounding box center [708, 50] width 117 height 39
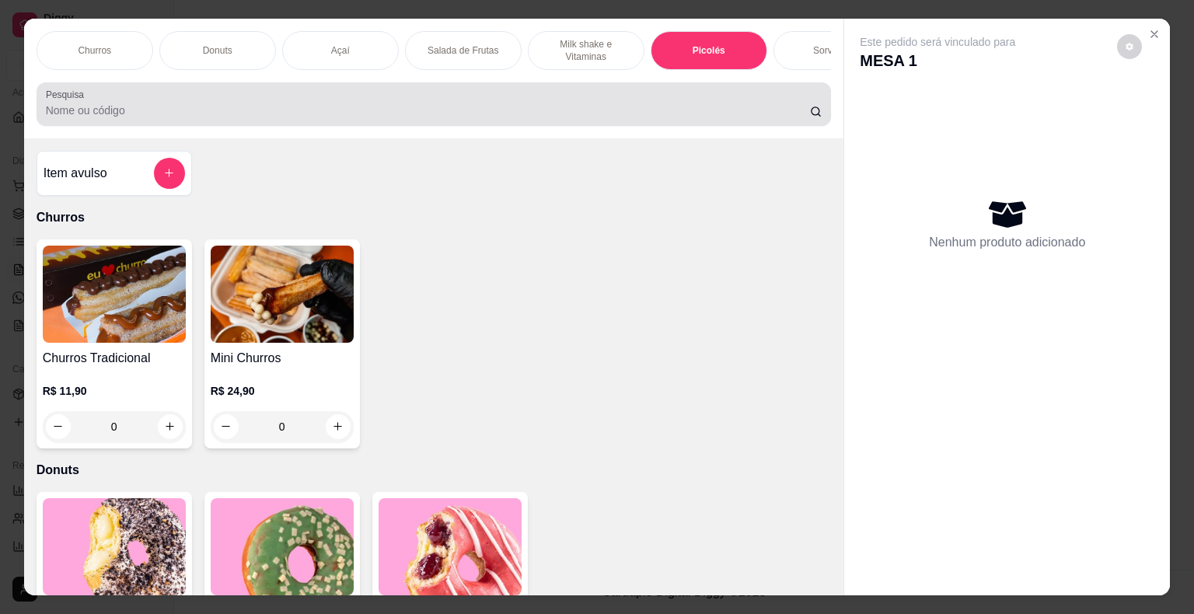
scroll to position [37, 0]
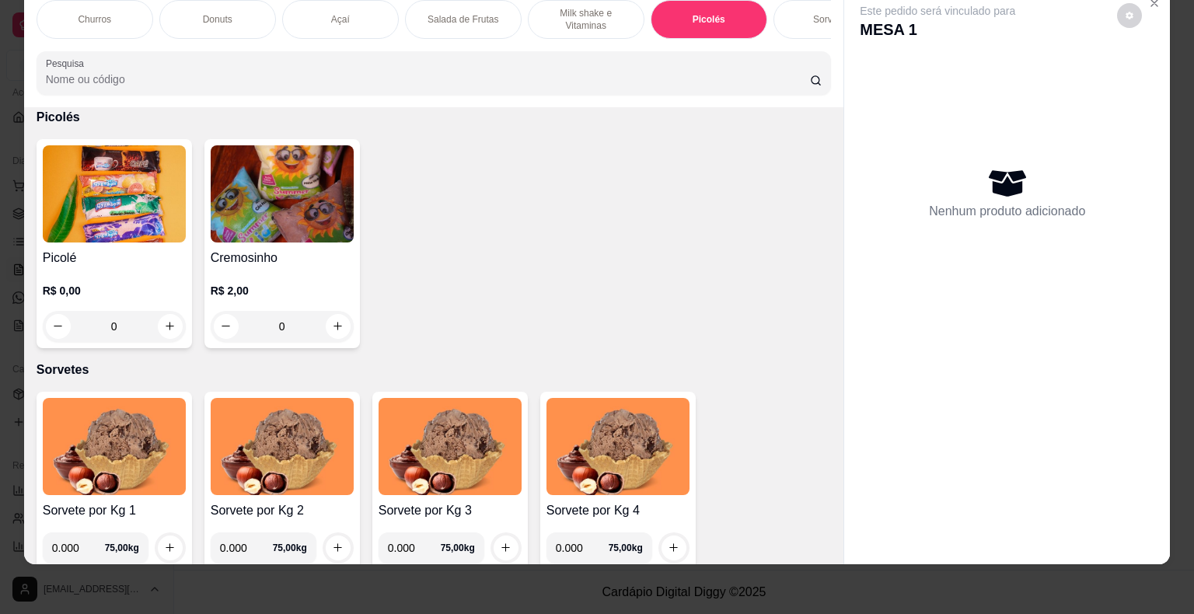
click at [149, 279] on div "R$ 0,00 0" at bounding box center [114, 304] width 143 height 75
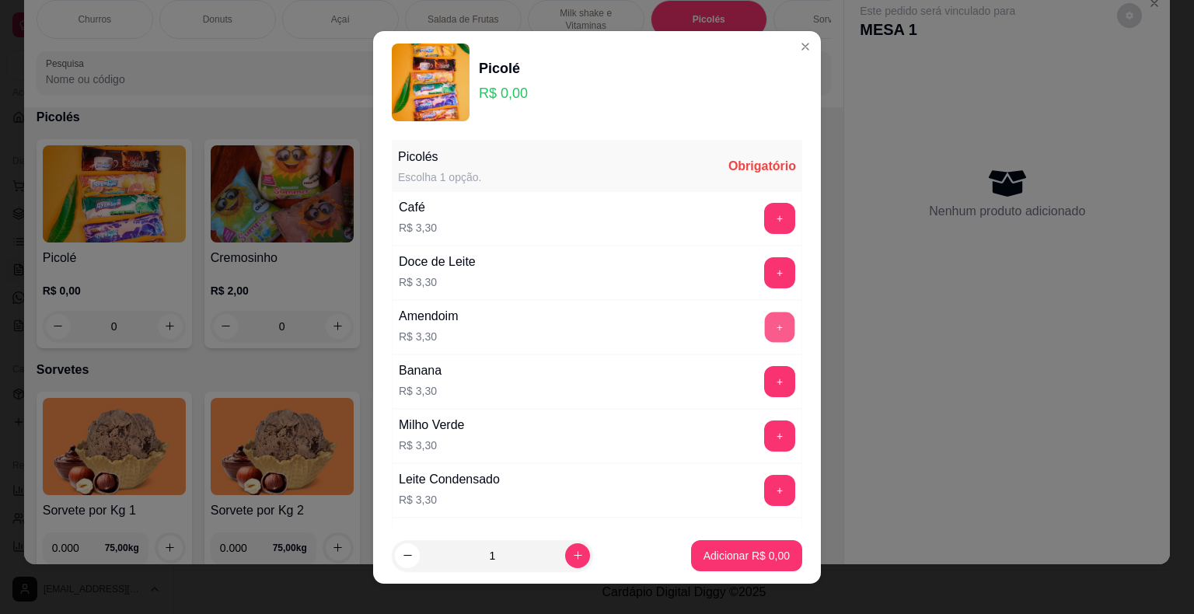
click at [765, 330] on button "+" at bounding box center [780, 327] width 30 height 30
click at [741, 564] on button "Adicionar R$ 3,30" at bounding box center [746, 555] width 108 height 30
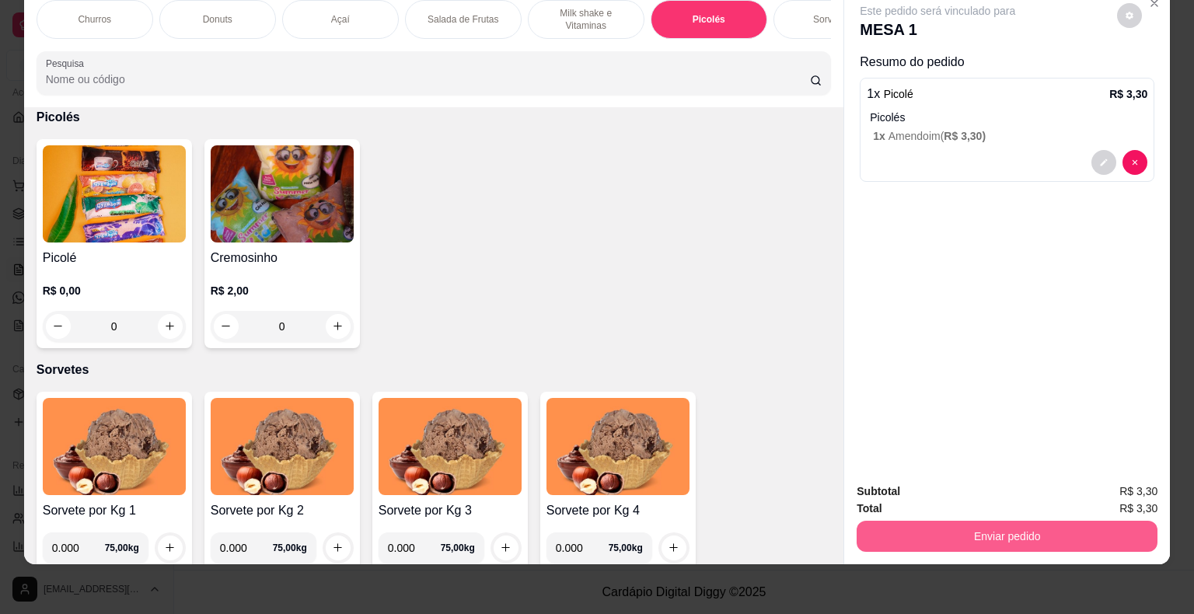
click at [933, 523] on button "Enviar pedido" at bounding box center [1006, 536] width 301 height 31
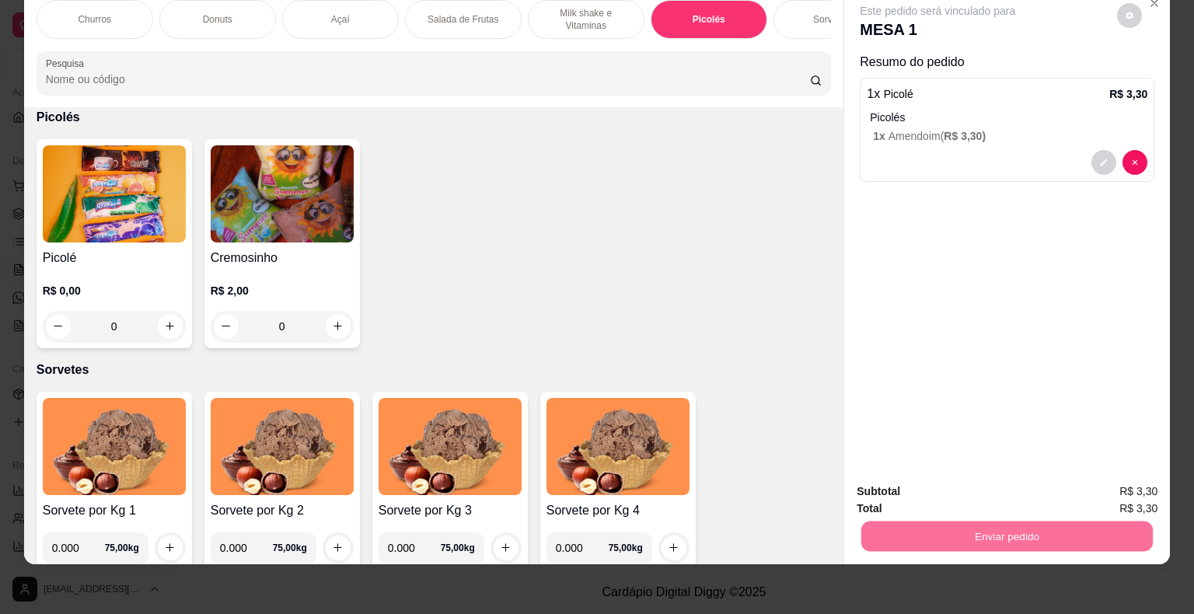
click at [945, 482] on button "Não registrar e enviar pedido" at bounding box center [955, 487] width 162 height 30
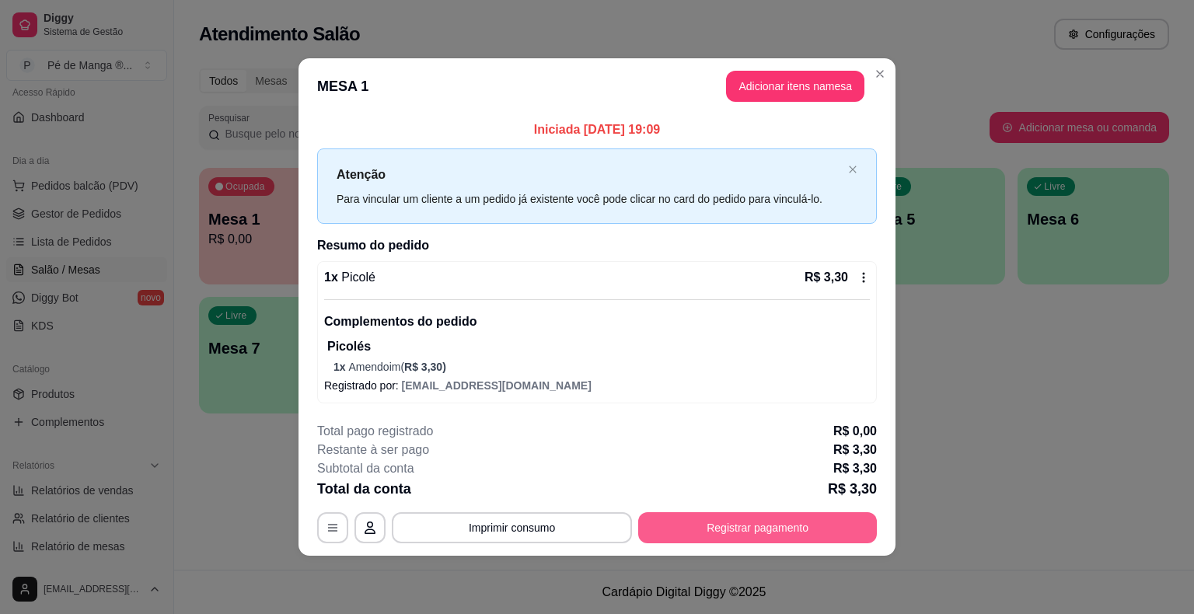
click at [665, 514] on button "Registrar pagamento" at bounding box center [757, 527] width 239 height 31
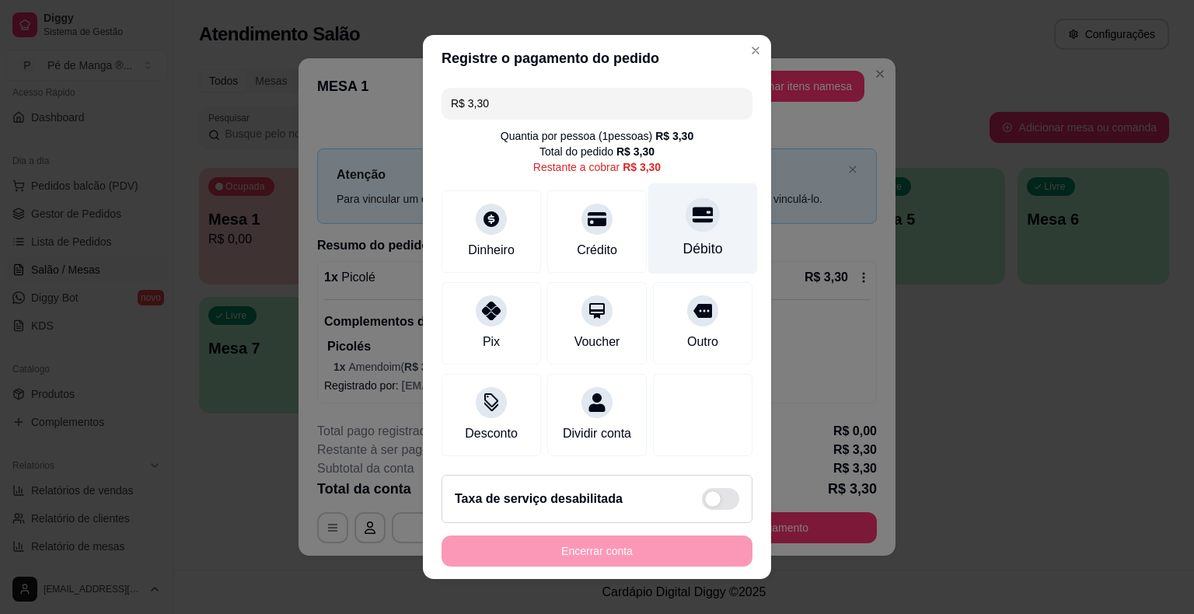
click at [712, 232] on div "Débito" at bounding box center [703, 228] width 110 height 91
type input "R$ 0,00"
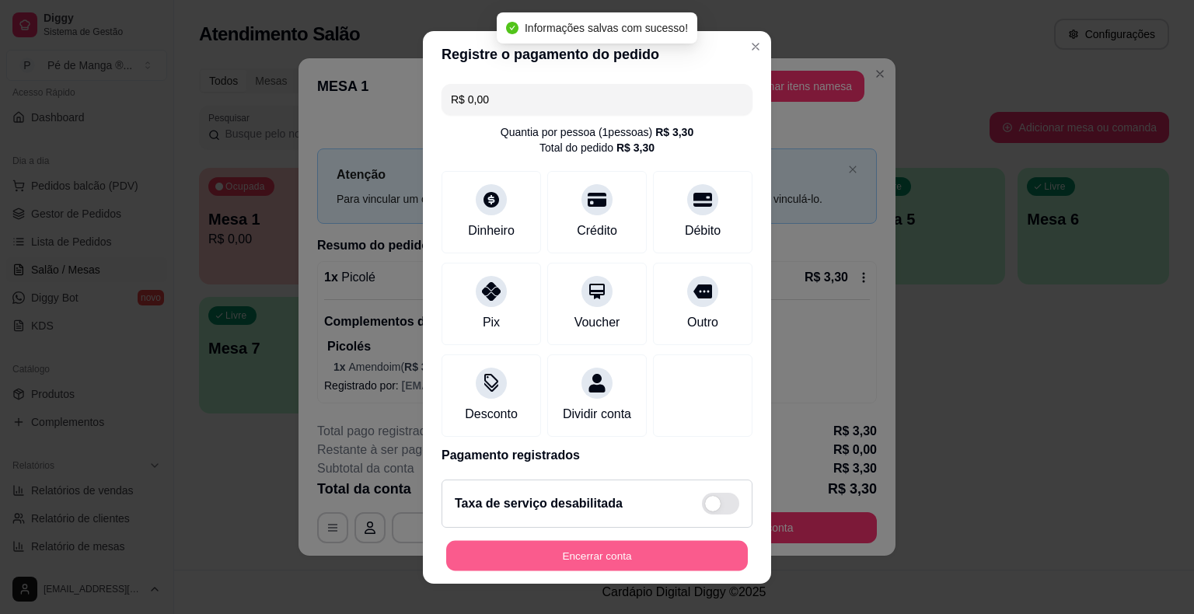
click at [598, 556] on button "Encerrar conta" at bounding box center [597, 555] width 302 height 30
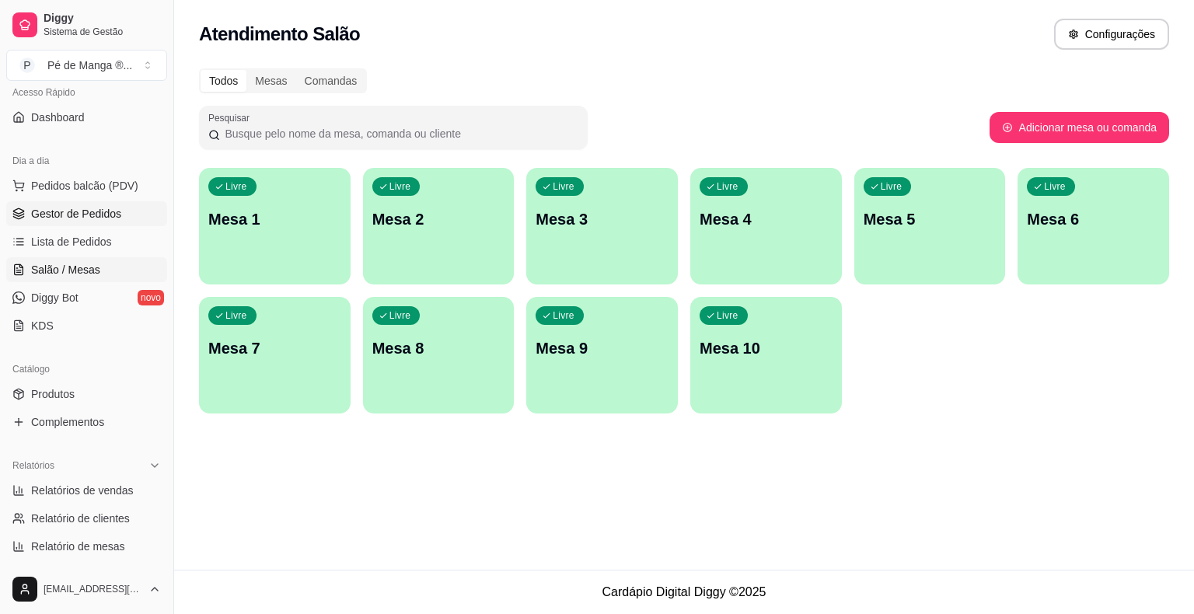
click at [109, 206] on span "Gestor de Pedidos" at bounding box center [76, 214] width 90 height 16
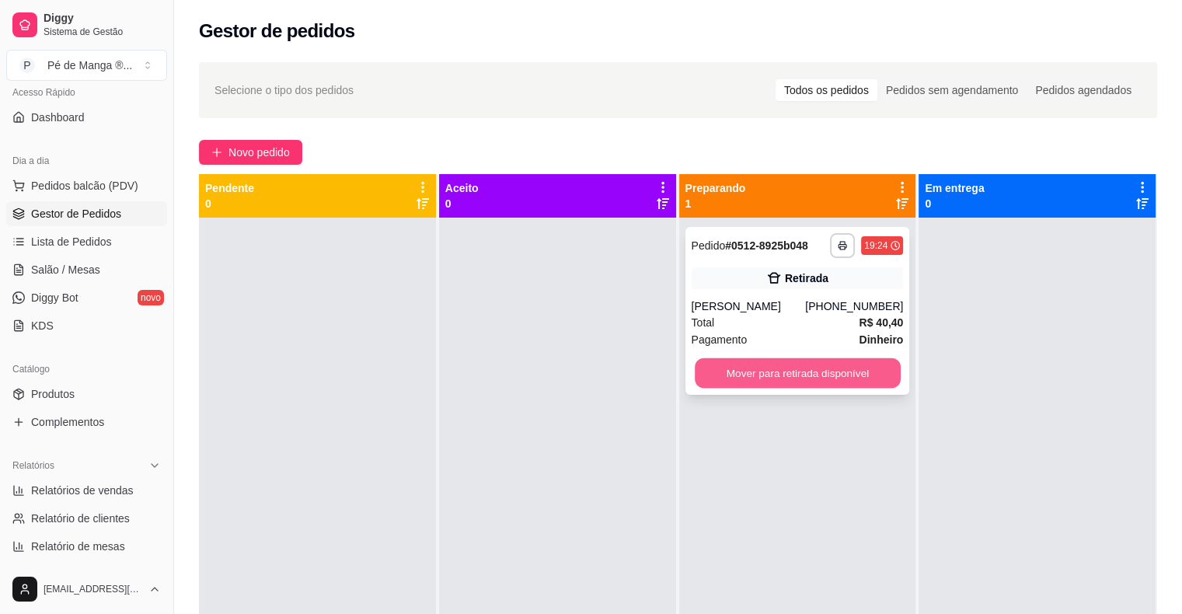
click at [776, 375] on button "Mover para retirada disponível" at bounding box center [798, 373] width 206 height 30
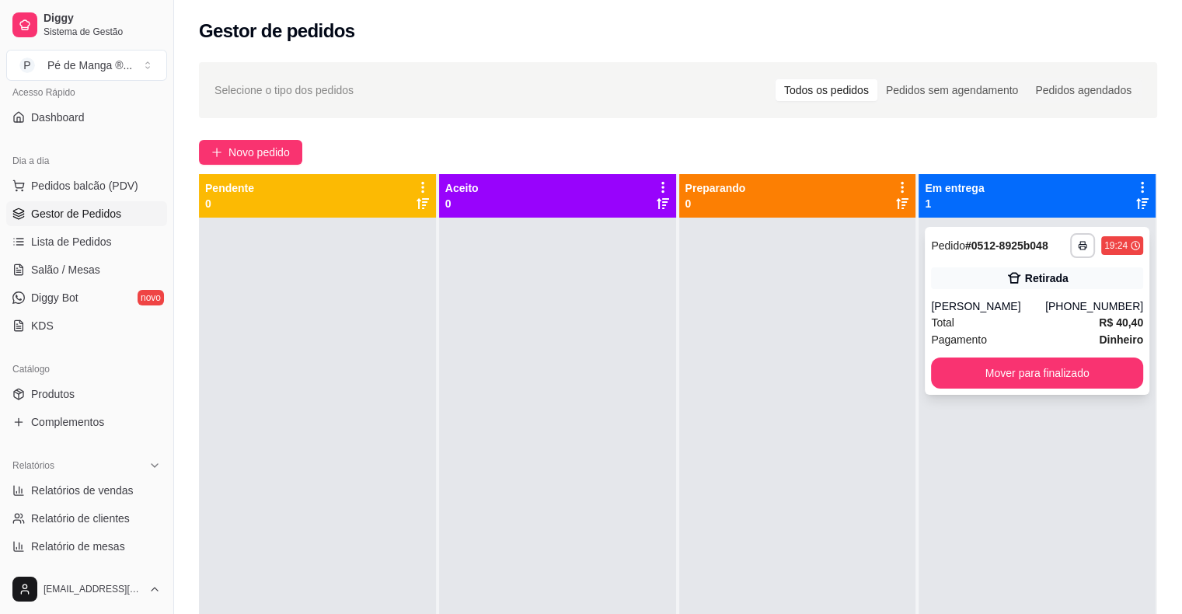
click at [1087, 317] on div "Total R$ 40,40" at bounding box center [1037, 322] width 212 height 17
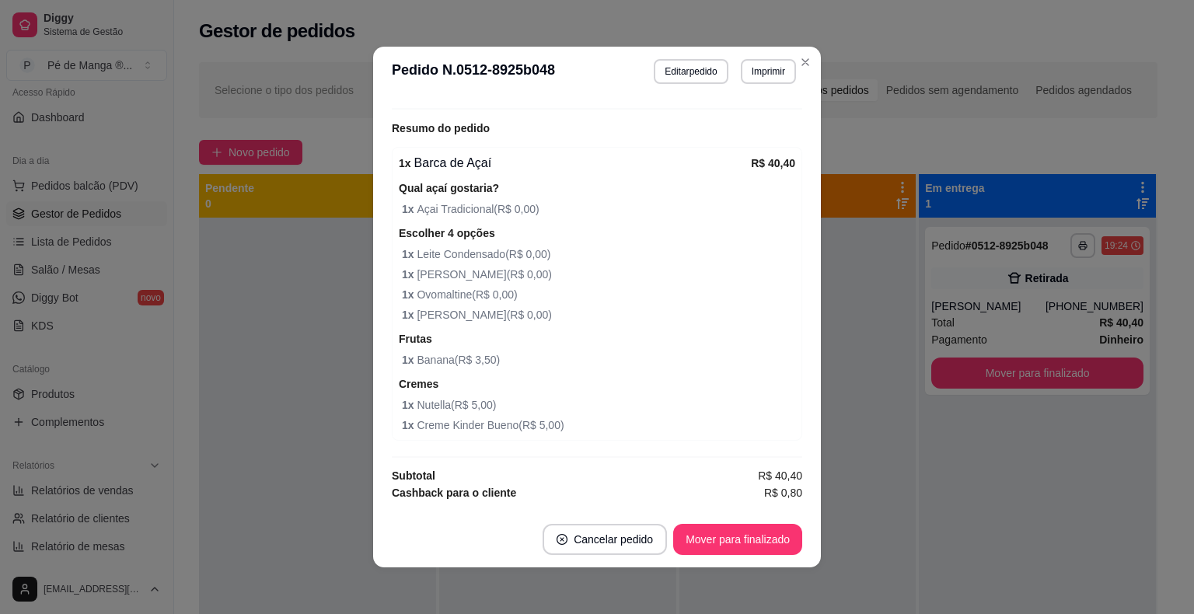
scroll to position [356, 0]
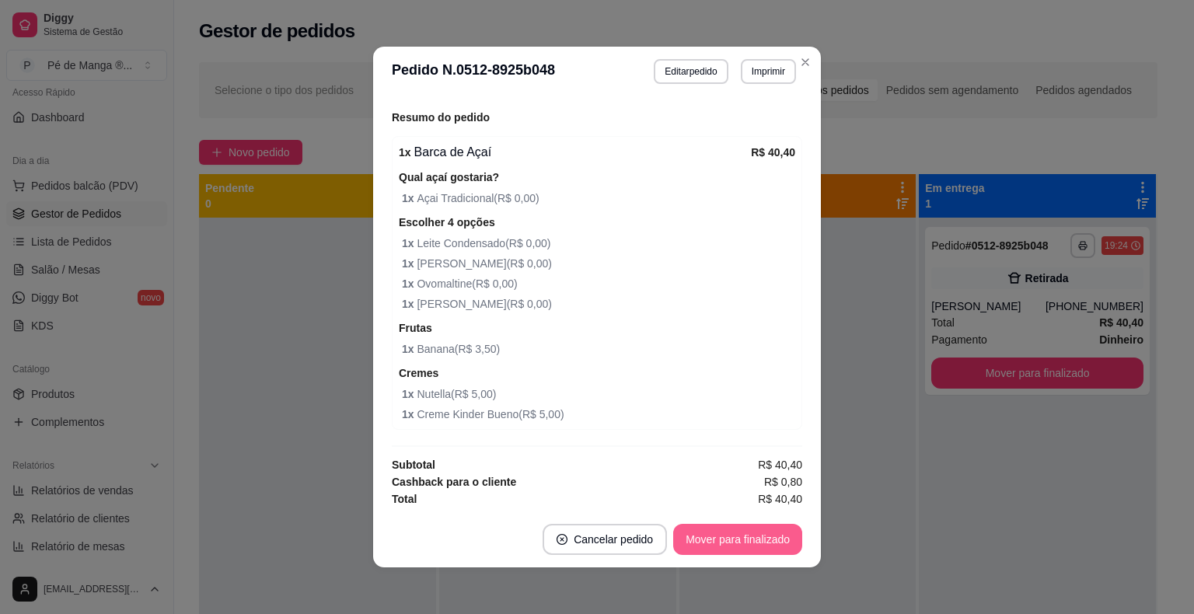
click at [707, 543] on button "Mover para finalizado" at bounding box center [737, 539] width 129 height 31
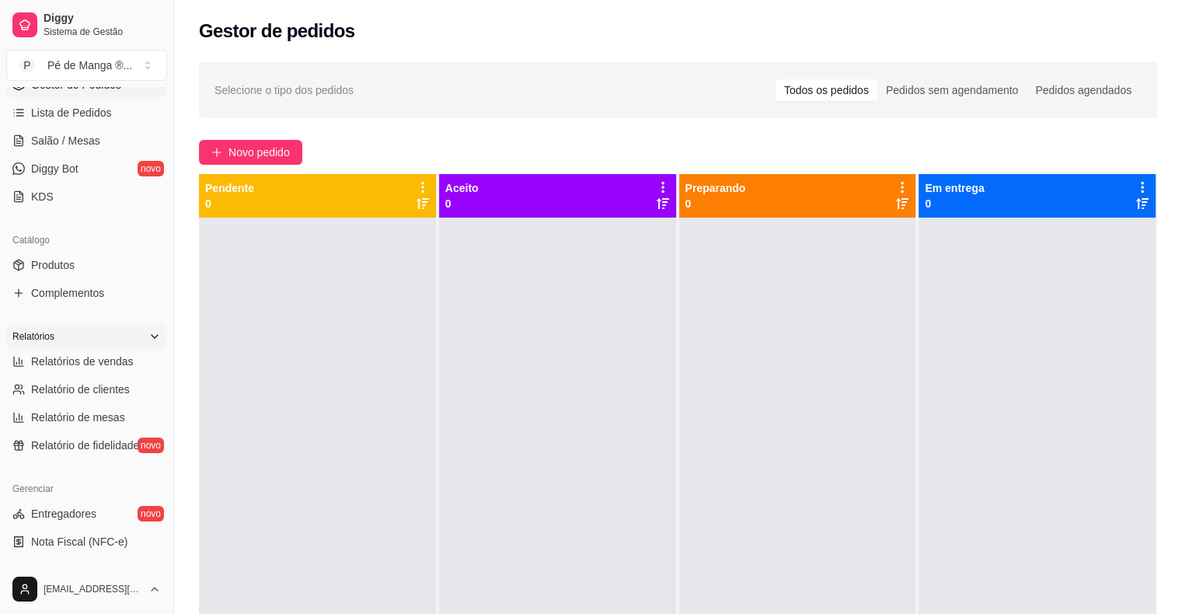
scroll to position [270, 0]
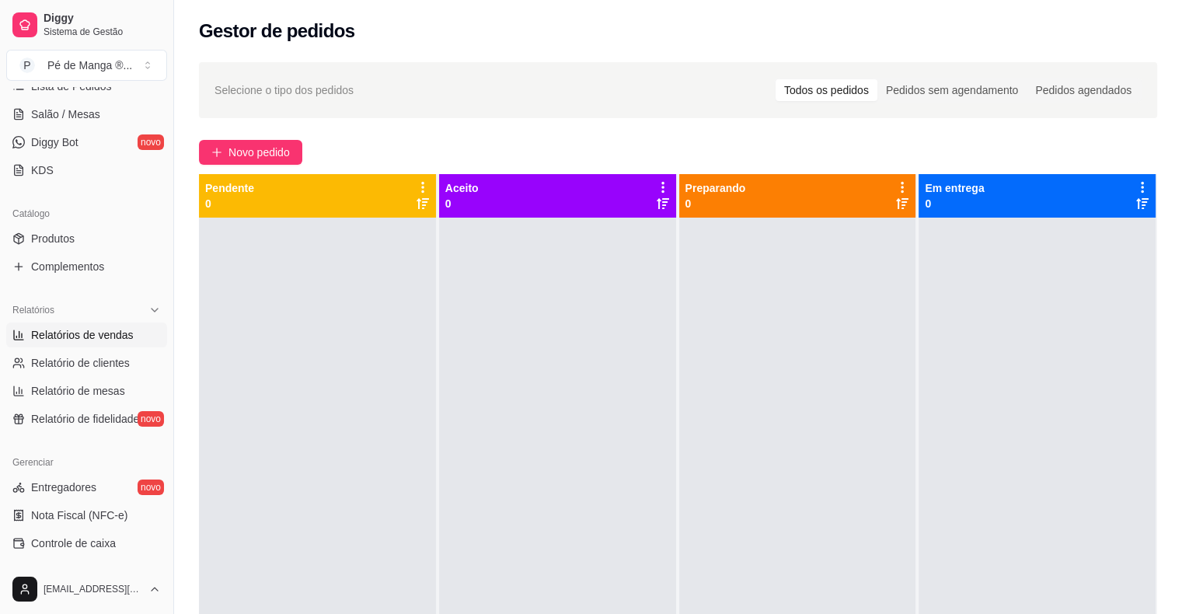
click at [140, 342] on link "Relatórios de vendas" at bounding box center [86, 335] width 161 height 25
select select "ALL"
select select "0"
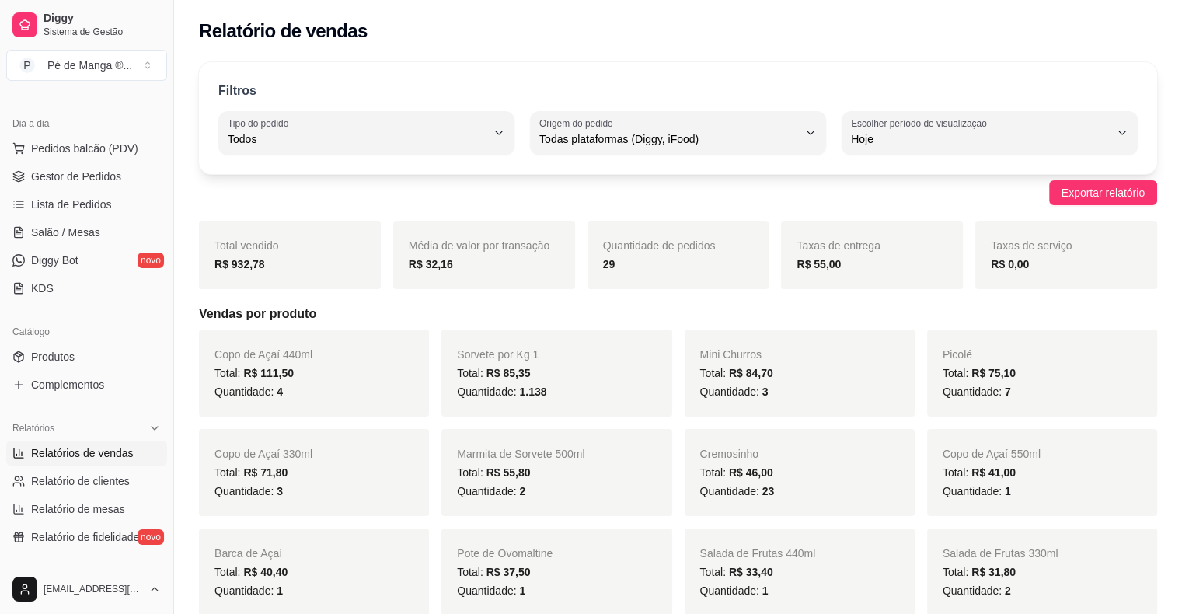
scroll to position [37, 0]
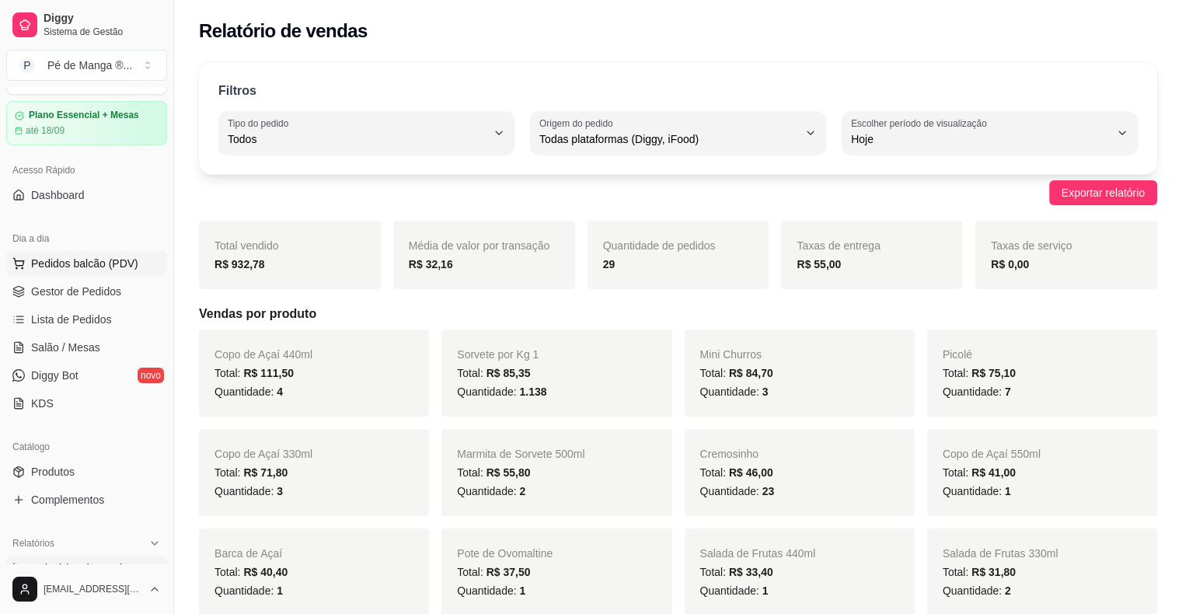
click at [116, 266] on span "Pedidos balcão (PDV)" at bounding box center [84, 264] width 107 height 16
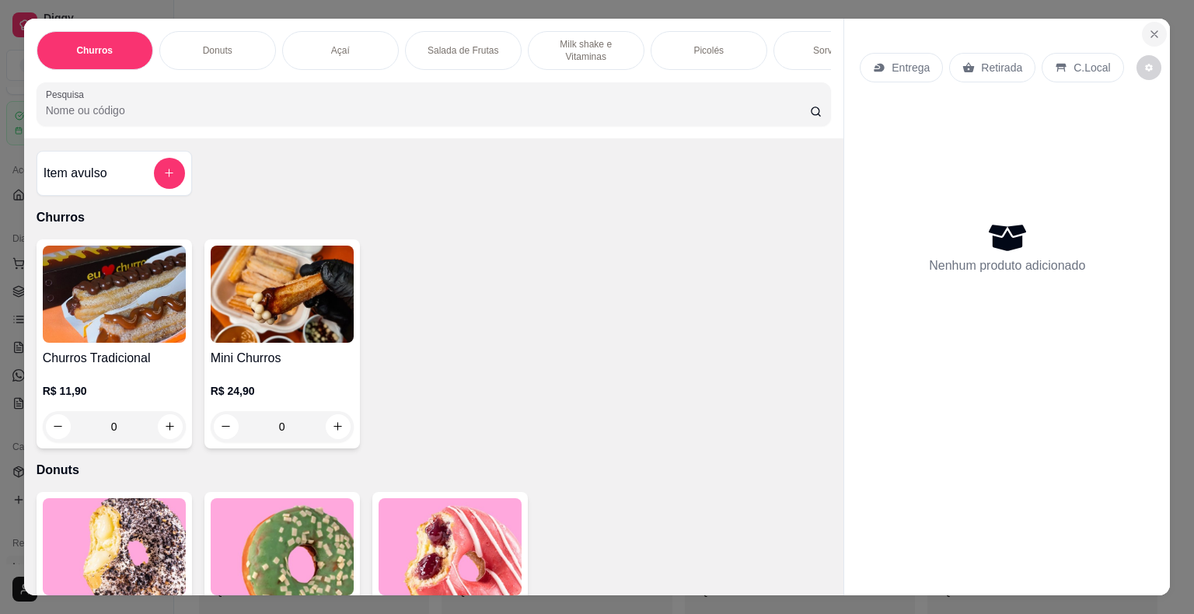
click at [1163, 19] on section "Churros Donuts Açaí Salada de Frutas Milk shake e Vitaminas Picolés Sorvetes Po…" at bounding box center [597, 307] width 1146 height 577
click at [1153, 28] on icon "Close" at bounding box center [1154, 34] width 12 height 12
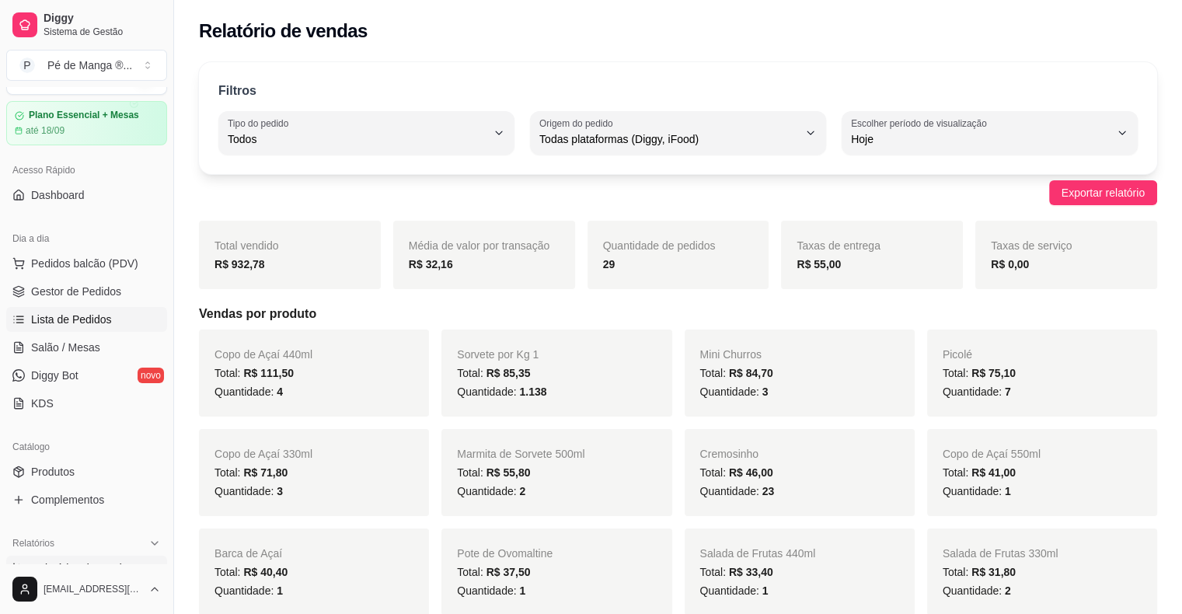
click at [82, 307] on link "Lista de Pedidos" at bounding box center [86, 319] width 161 height 25
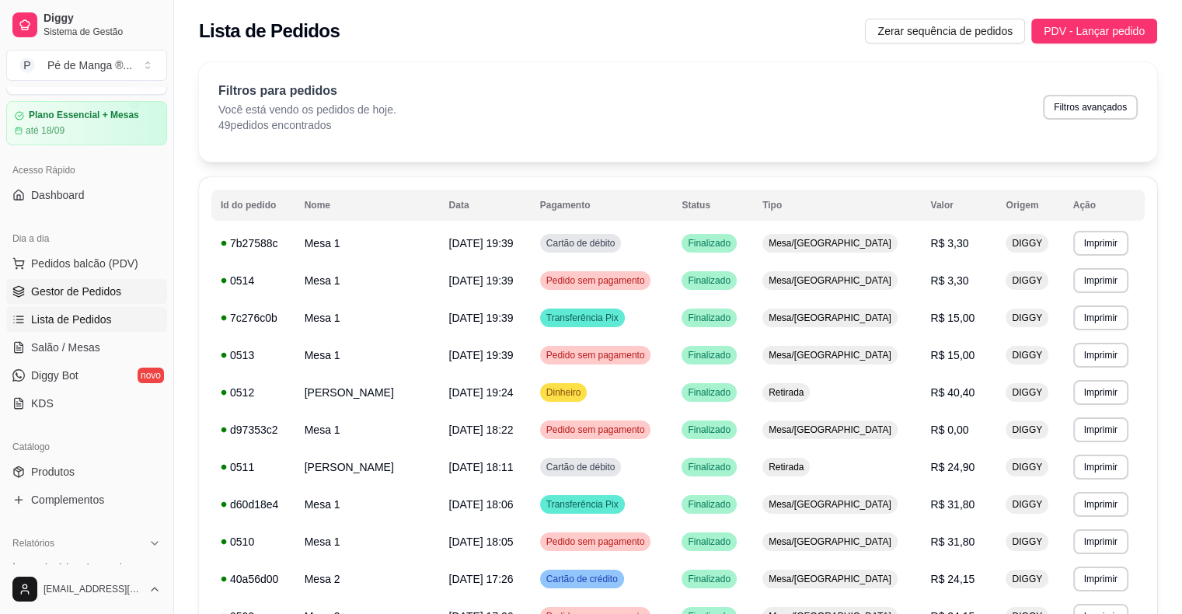
click at [87, 292] on span "Gestor de Pedidos" at bounding box center [76, 292] width 90 height 16
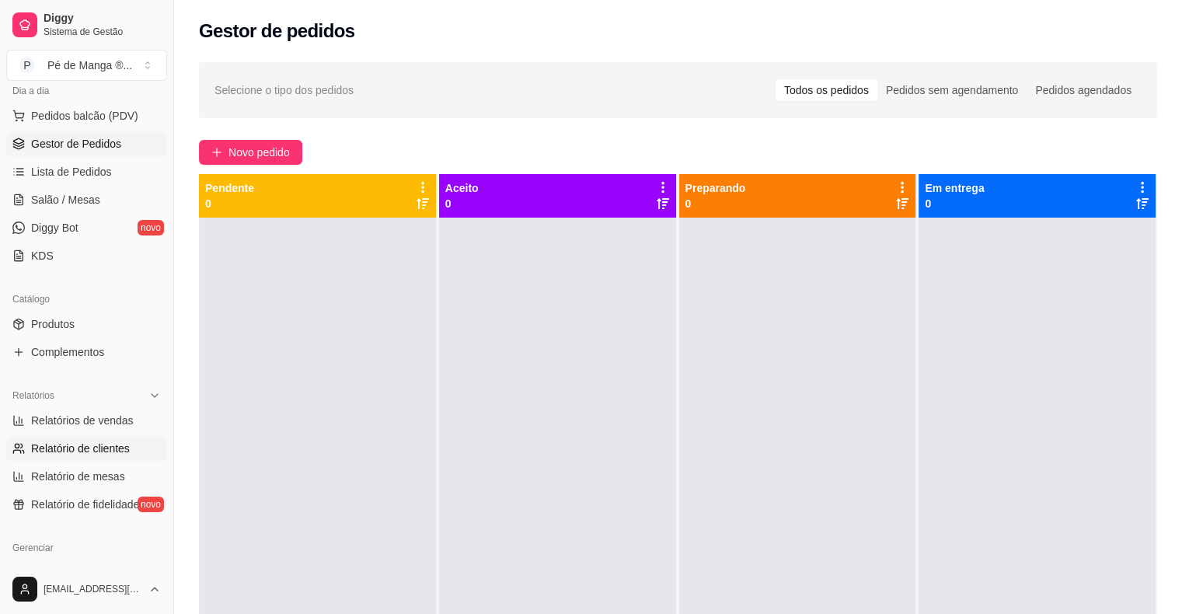
scroll to position [193, 0]
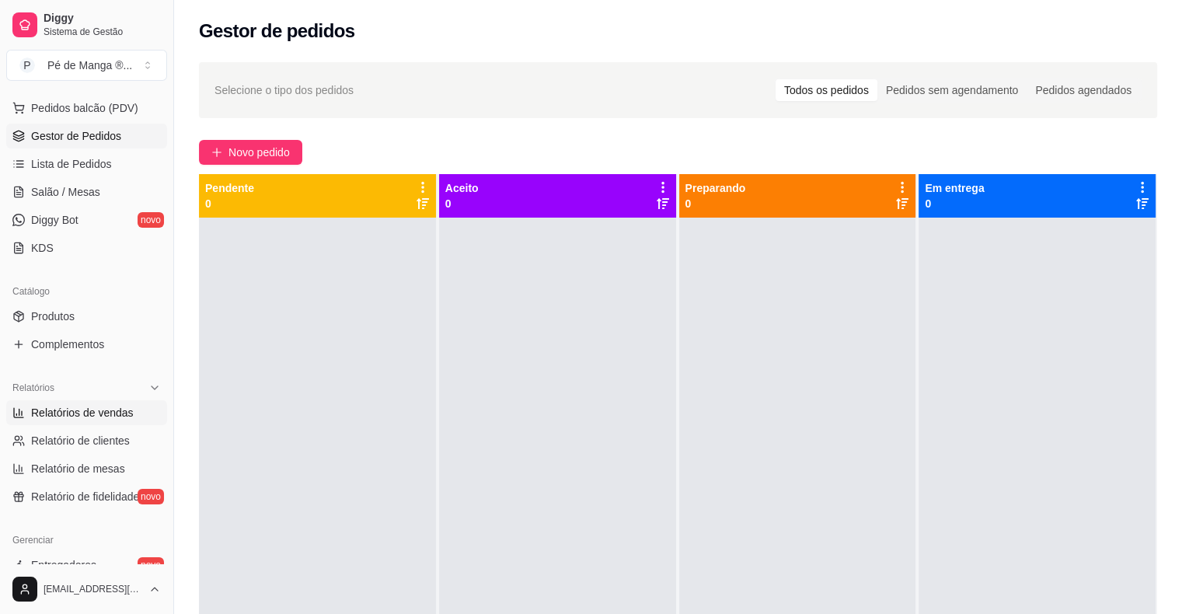
click at [110, 418] on span "Relatórios de vendas" at bounding box center [82, 413] width 103 height 16
select select "ALL"
select select "0"
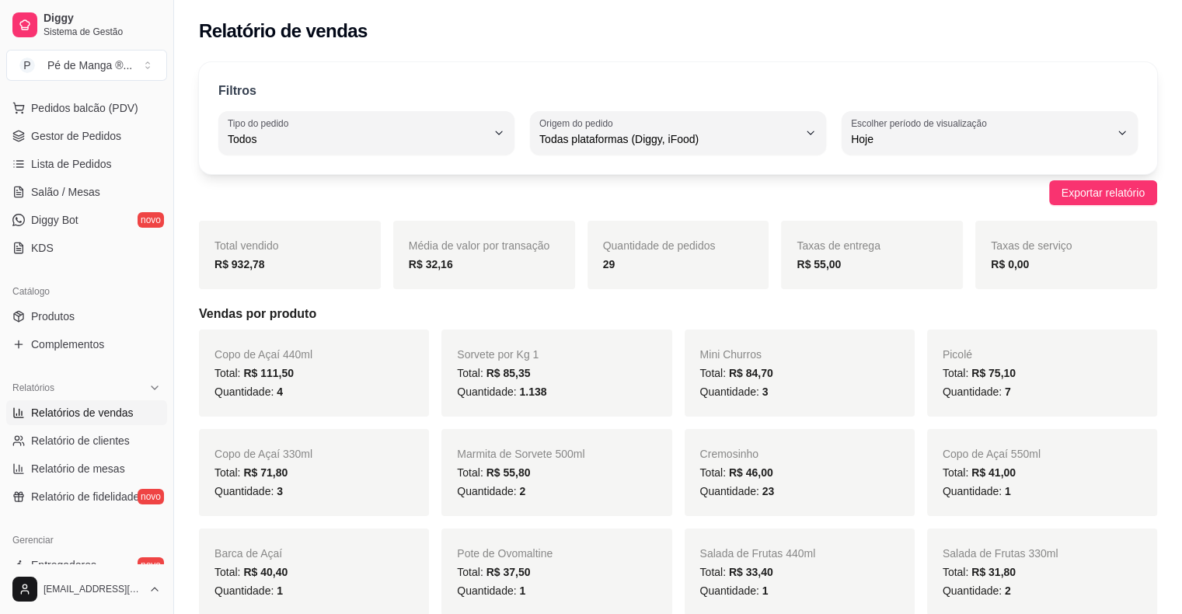
click at [127, 402] on link "Relatórios de vendas" at bounding box center [86, 412] width 161 height 25
click at [1075, 2] on div "Relatório de vendas" at bounding box center [678, 26] width 1008 height 53
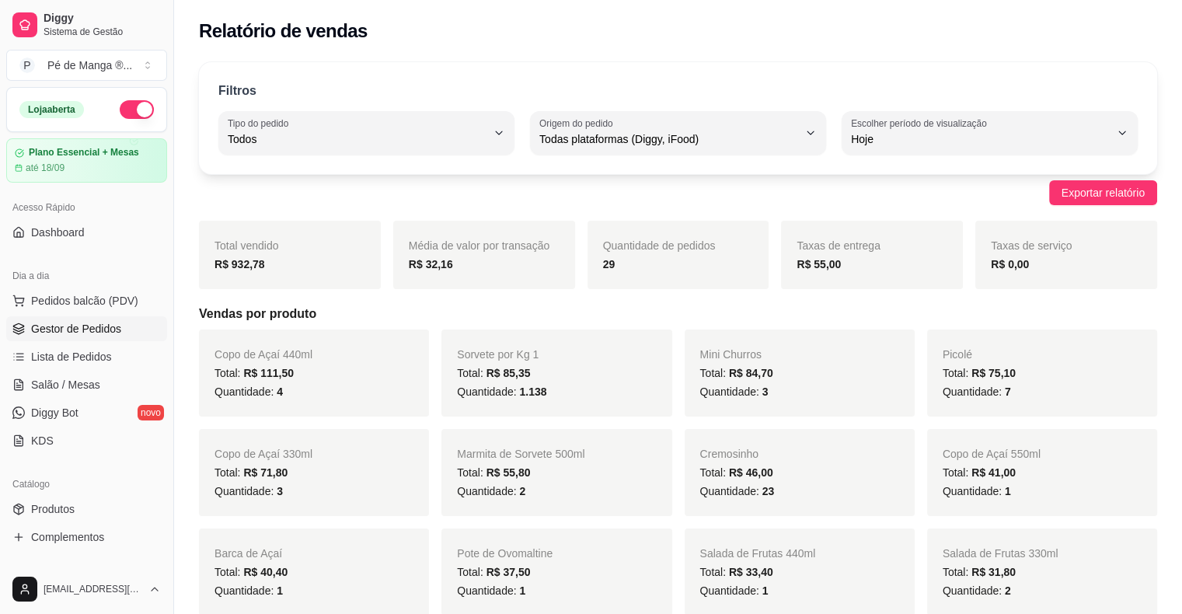
click at [78, 332] on span "Gestor de Pedidos" at bounding box center [76, 329] width 90 height 16
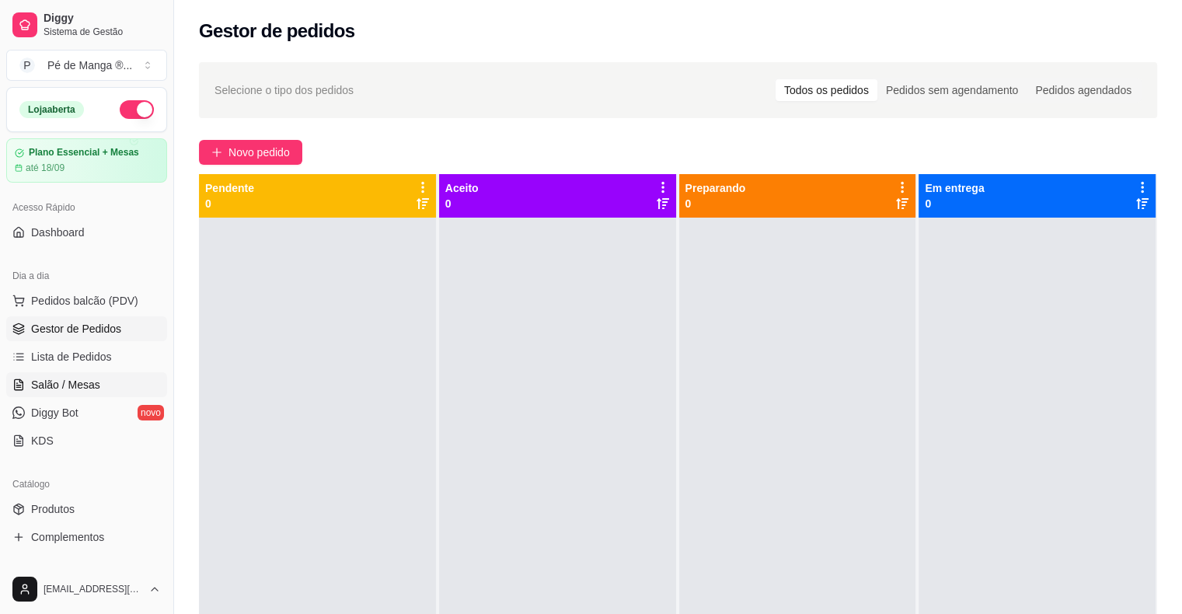
click at [110, 377] on link "Salão / Mesas" at bounding box center [86, 384] width 161 height 25
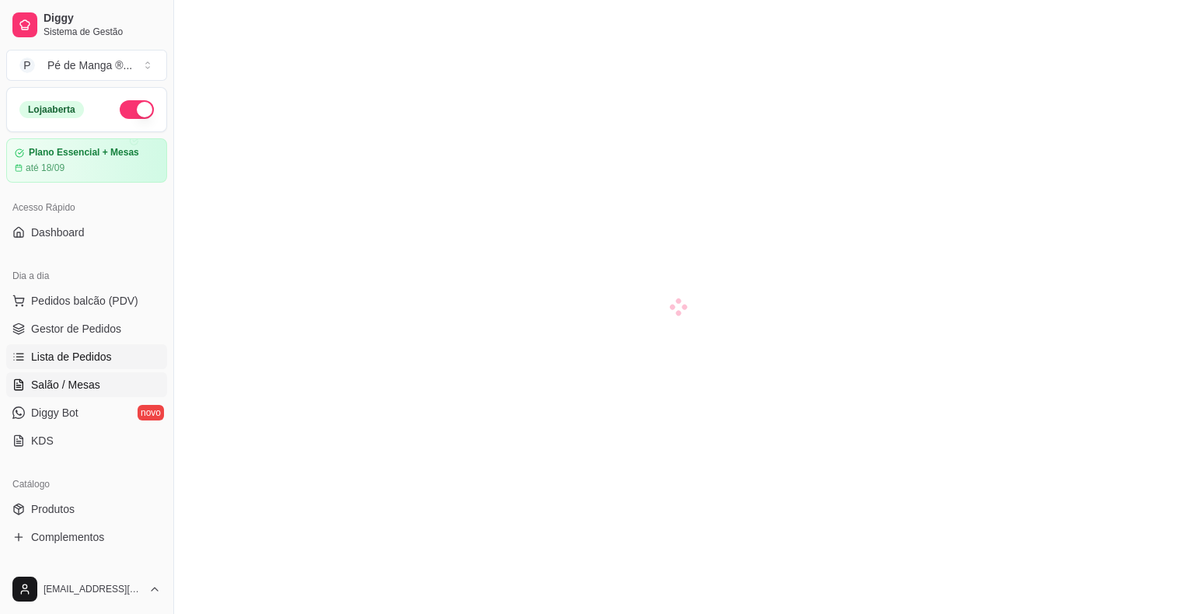
click at [118, 352] on link "Lista de Pedidos" at bounding box center [86, 356] width 161 height 25
